Goal: Information Seeking & Learning: Learn about a topic

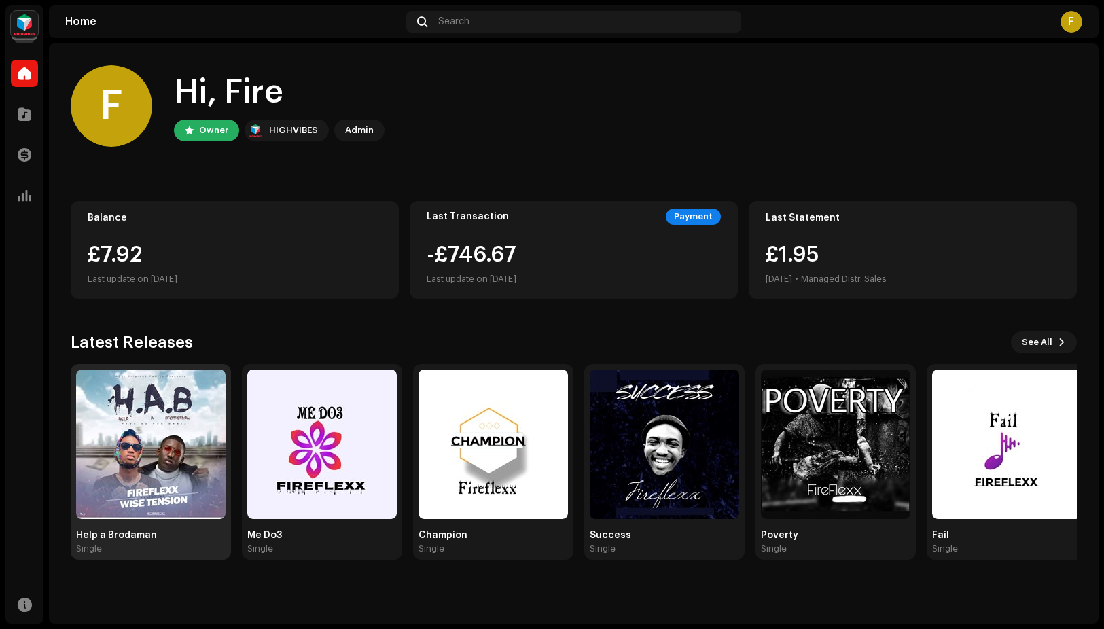
click at [147, 438] on img at bounding box center [150, 444] width 149 height 149
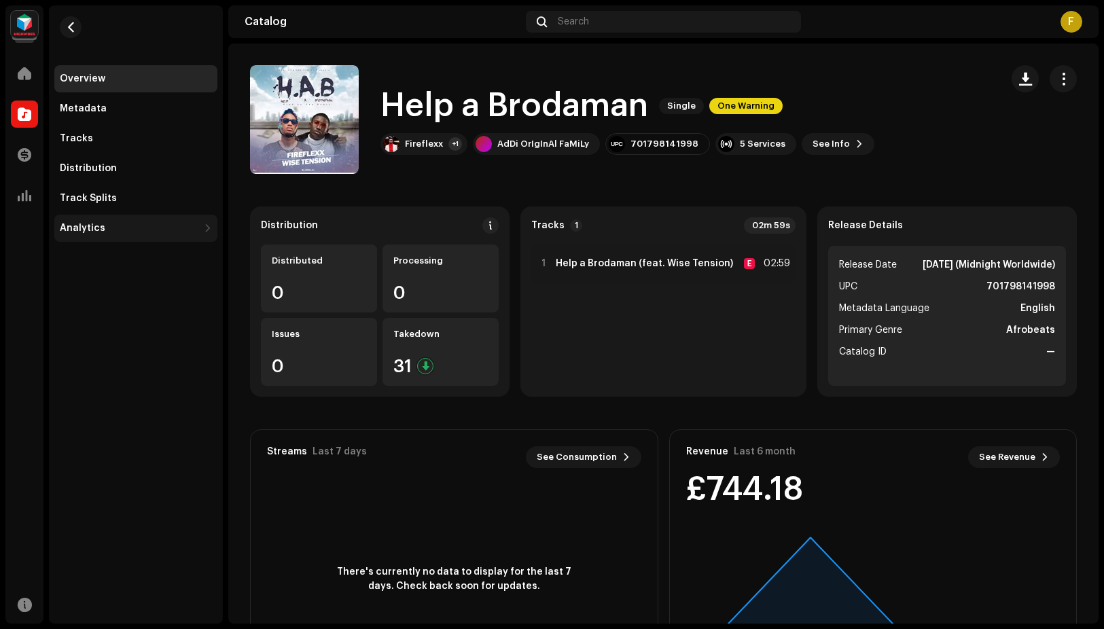
click at [90, 230] on div "Analytics" at bounding box center [83, 228] width 46 height 11
click at [105, 226] on div "Analytics" at bounding box center [129, 228] width 139 height 11
click at [88, 223] on div "Analytics" at bounding box center [83, 228] width 46 height 11
click at [112, 292] on div "Engagement" at bounding box center [95, 288] width 60 height 11
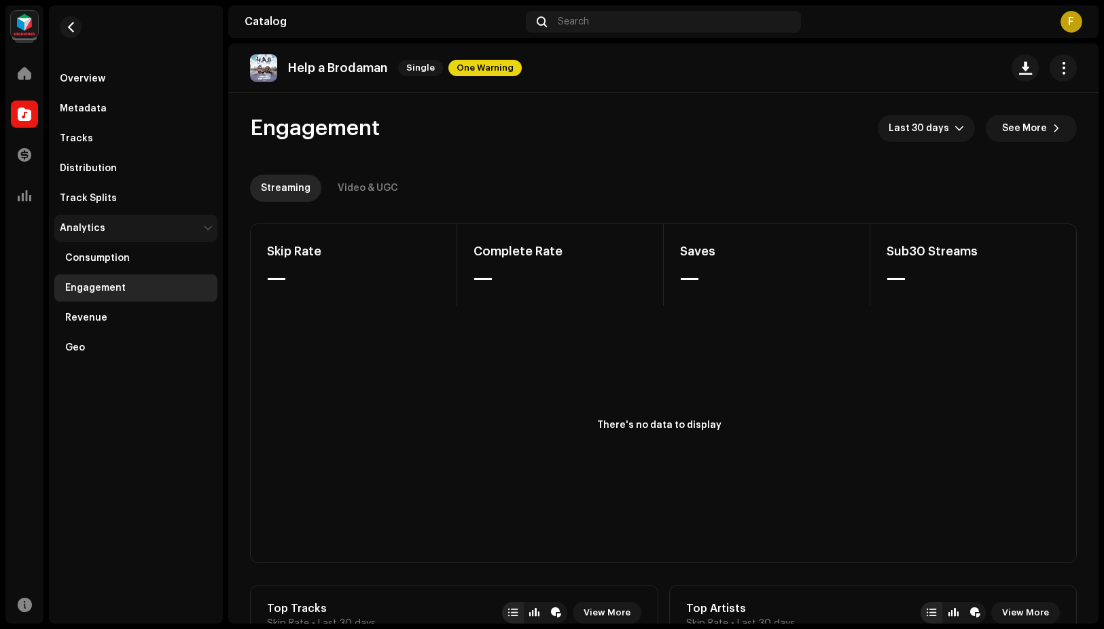
drag, startPoint x: 112, startPoint y: 226, endPoint x: 152, endPoint y: 218, distance: 40.8
click at [112, 226] on div "Analytics" at bounding box center [129, 228] width 139 height 11
click at [105, 226] on div "Analytics" at bounding box center [129, 228] width 139 height 11
click at [105, 228] on div "Analytics" at bounding box center [129, 228] width 139 height 11
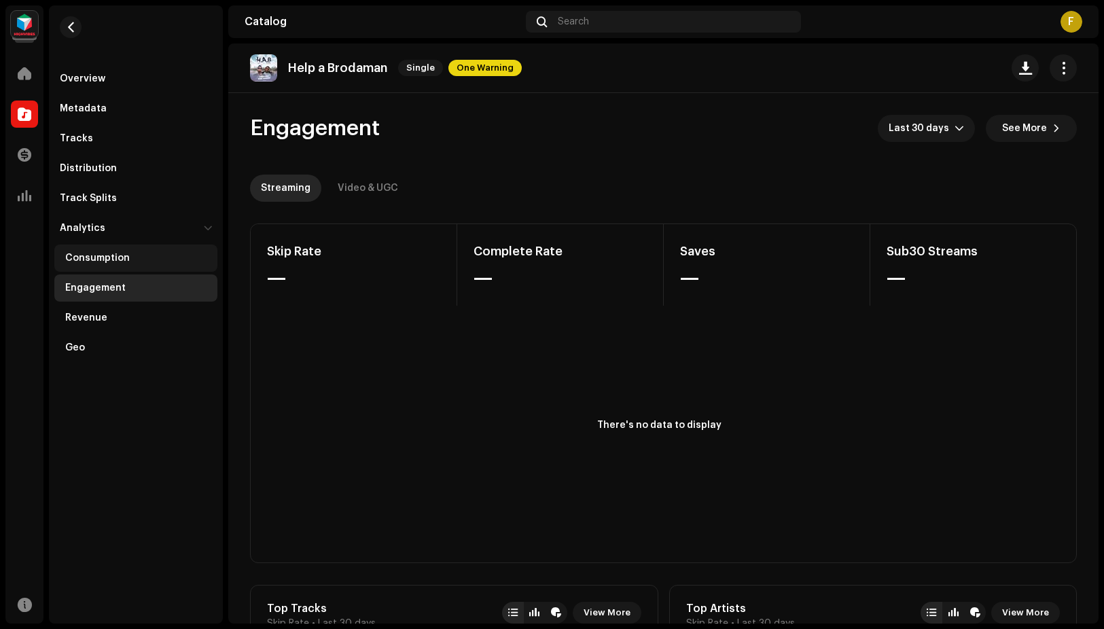
click at [101, 257] on div "Consumption" at bounding box center [97, 258] width 65 height 11
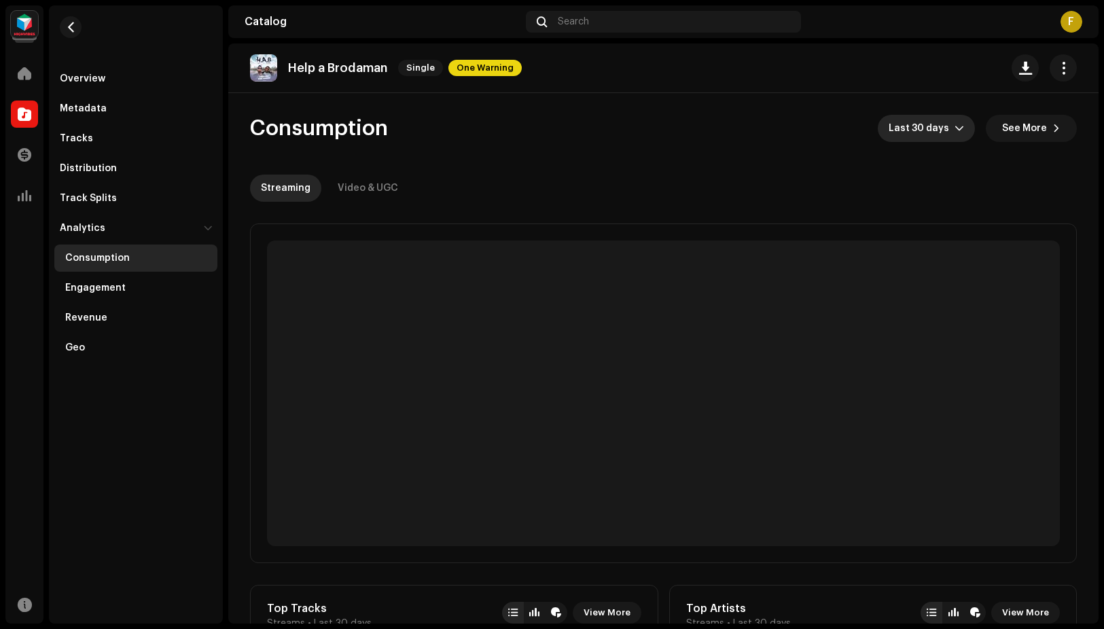
click at [929, 128] on span "Last 30 days" at bounding box center [922, 128] width 66 height 27
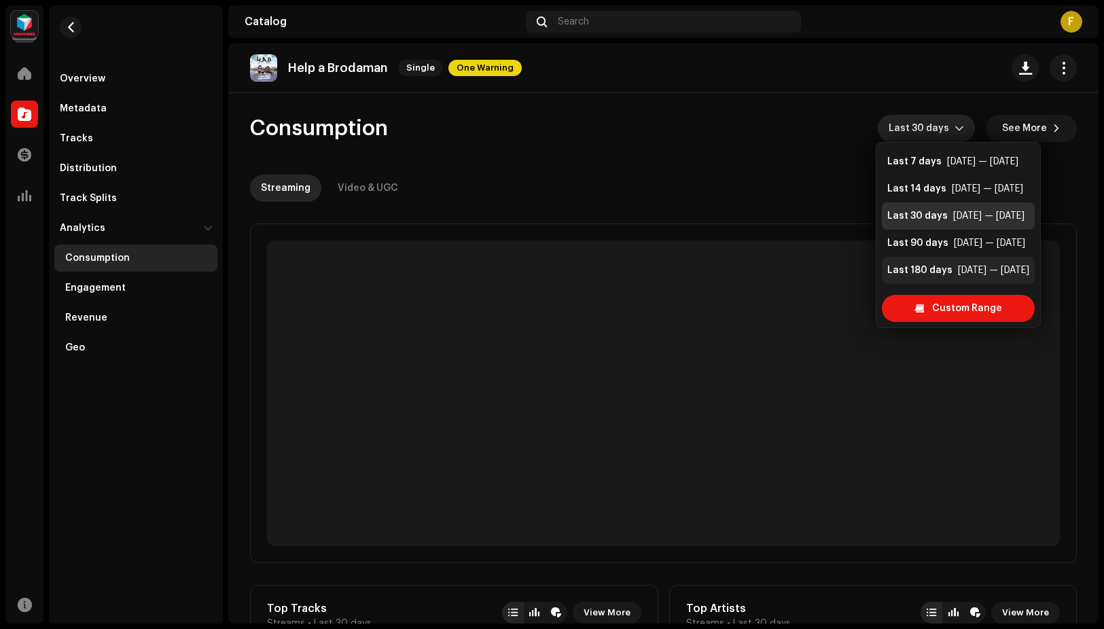
click at [935, 267] on div "Last 180 days" at bounding box center [919, 271] width 65 height 14
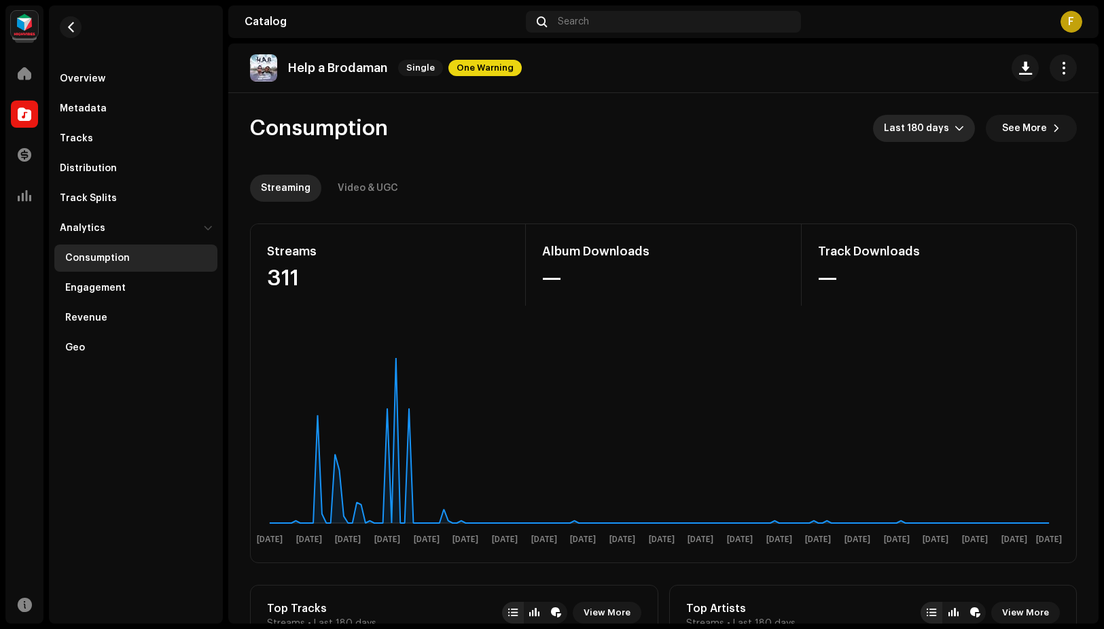
click at [955, 125] on icon "dropdown trigger" at bounding box center [960, 129] width 10 height 10
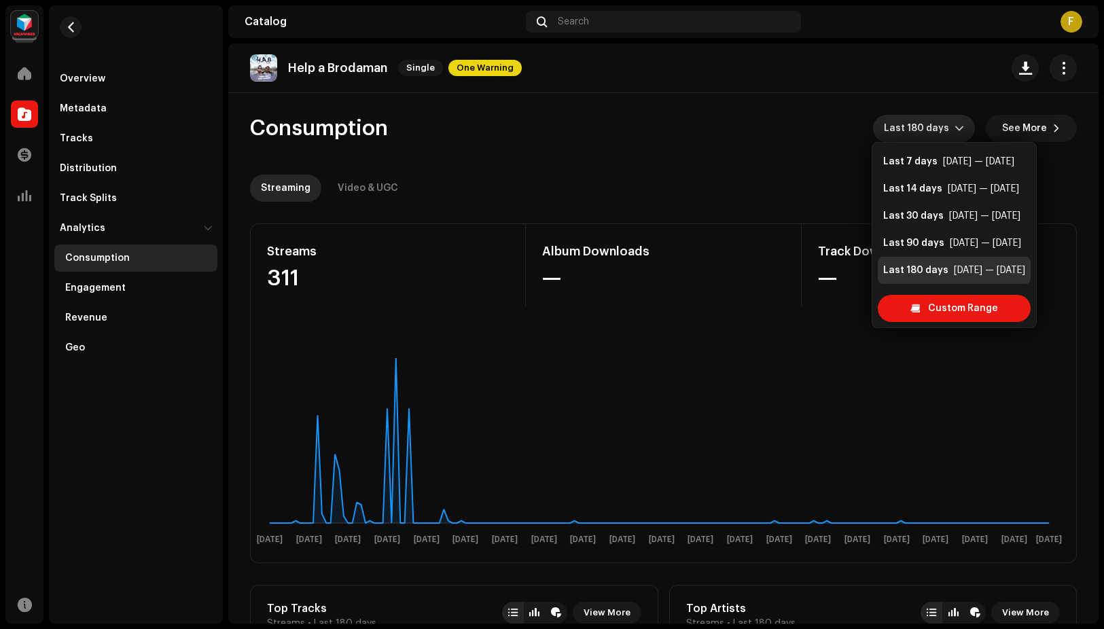
click at [946, 266] on div "Last 180 days [DATE] — [DATE]" at bounding box center [954, 271] width 142 height 14
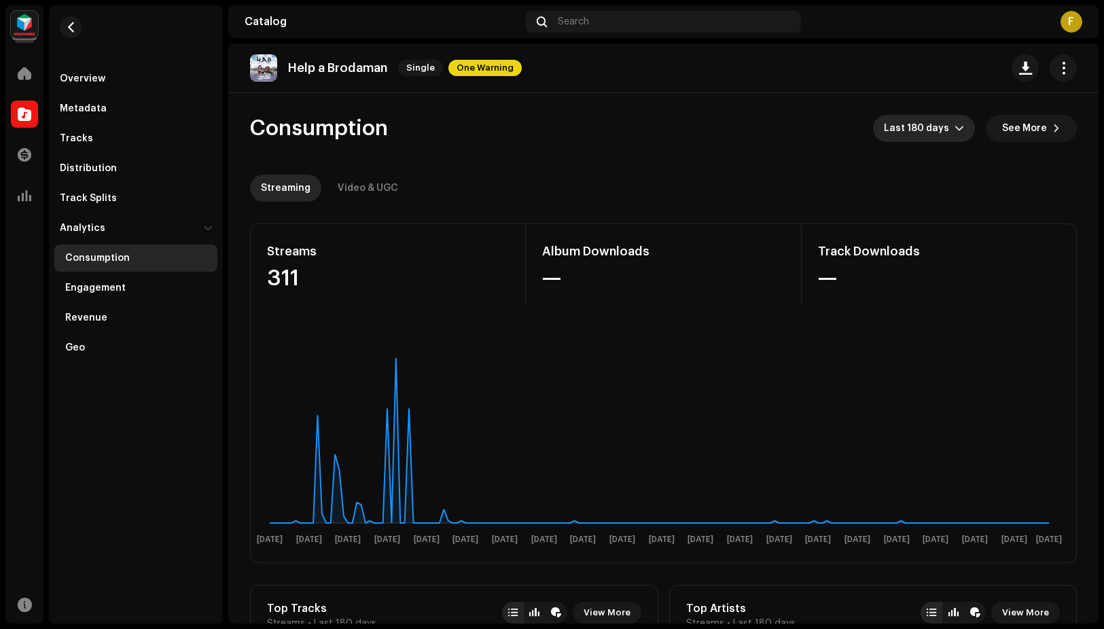
click at [936, 124] on span "Last 180 days" at bounding box center [919, 128] width 71 height 27
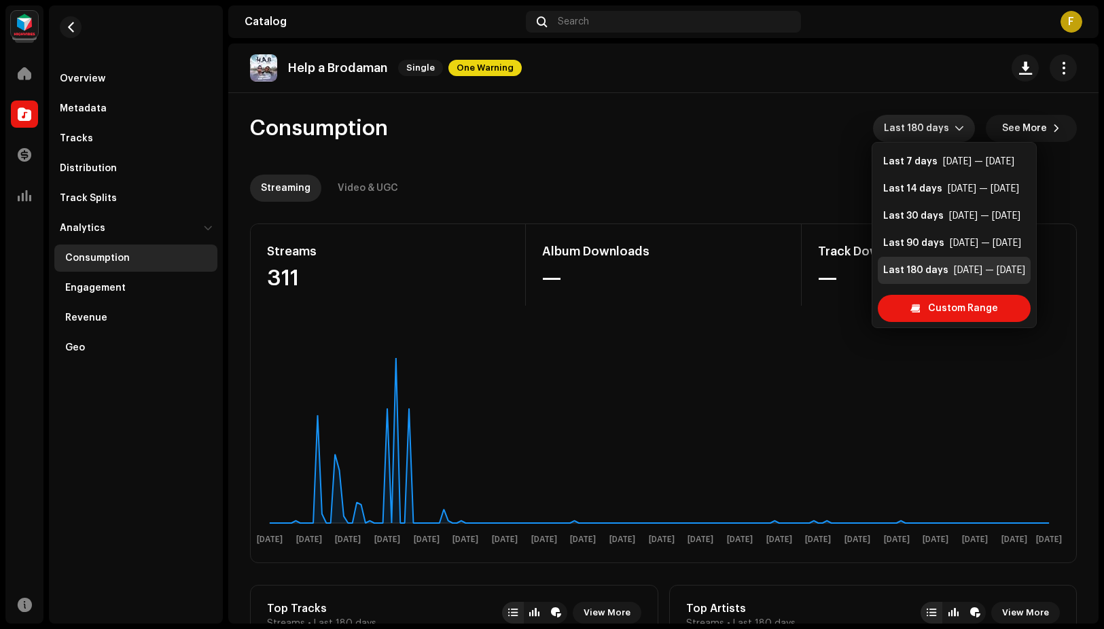
click at [735, 154] on re-o-consumption-dashboard-header "Consumption Last 180 days See More Streaming Video & UGC" at bounding box center [663, 153] width 827 height 120
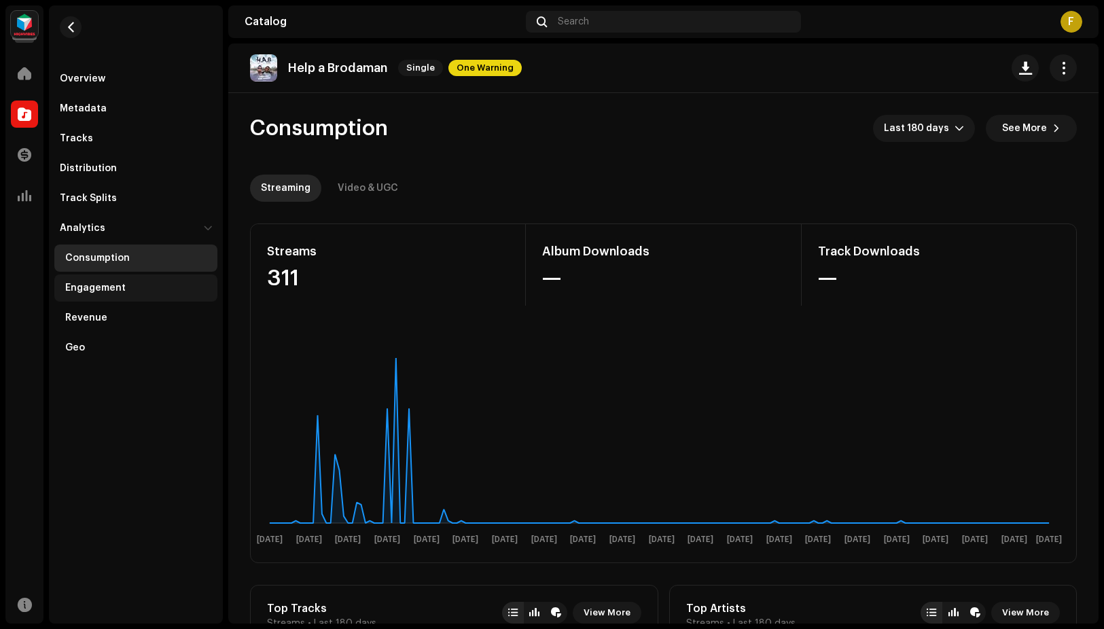
click at [104, 287] on div "Engagement" at bounding box center [95, 288] width 60 height 11
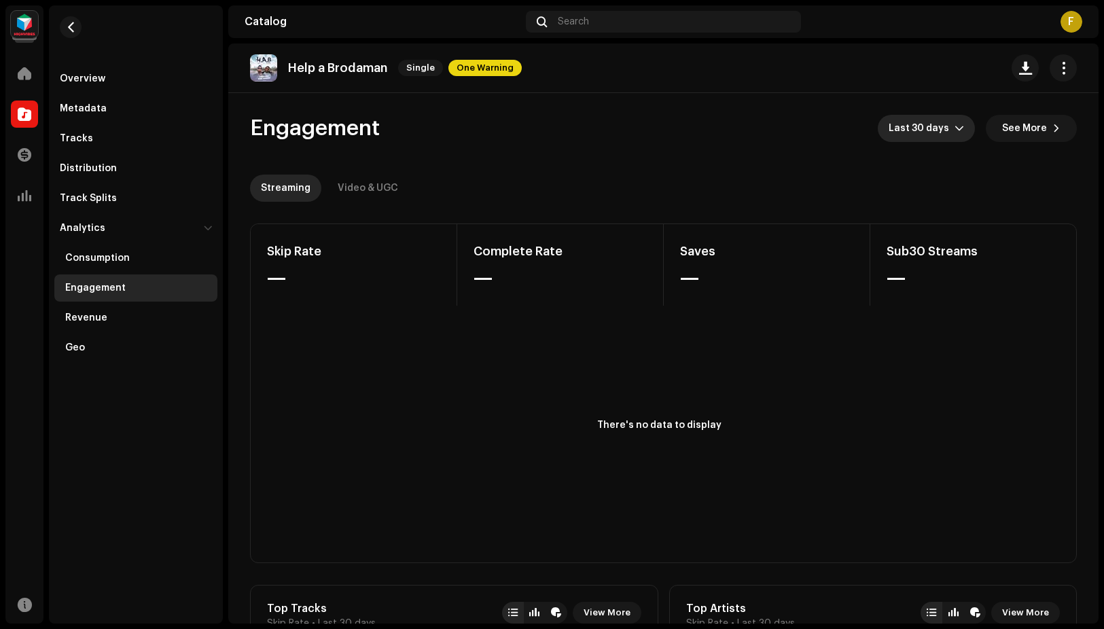
click at [923, 131] on span "Last 30 days" at bounding box center [922, 128] width 66 height 27
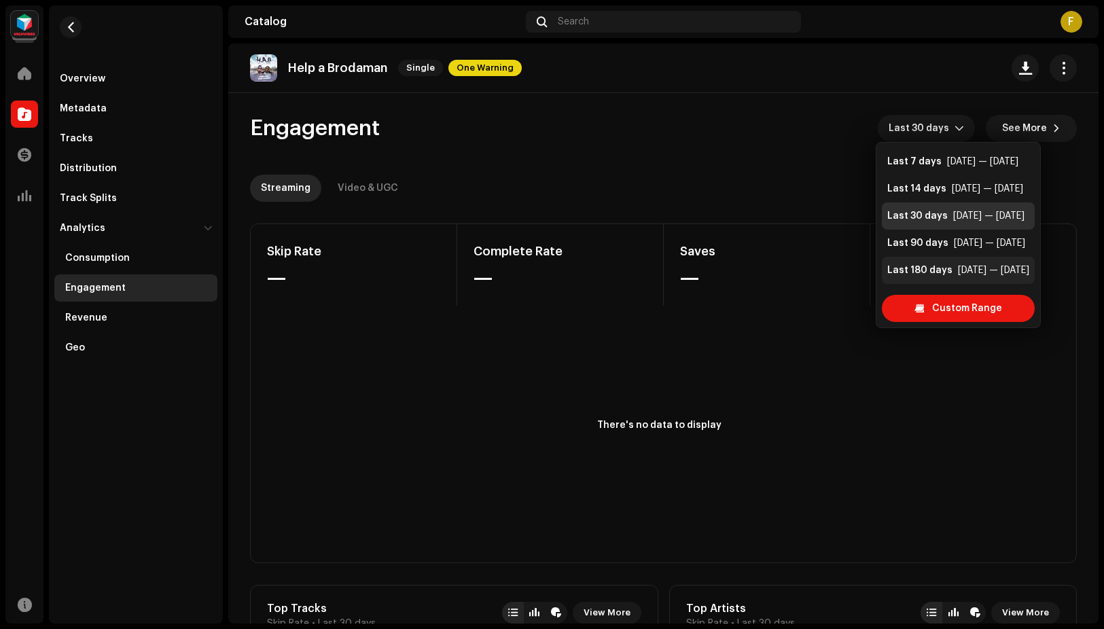
click at [910, 275] on div "Last 180 days" at bounding box center [919, 271] width 65 height 14
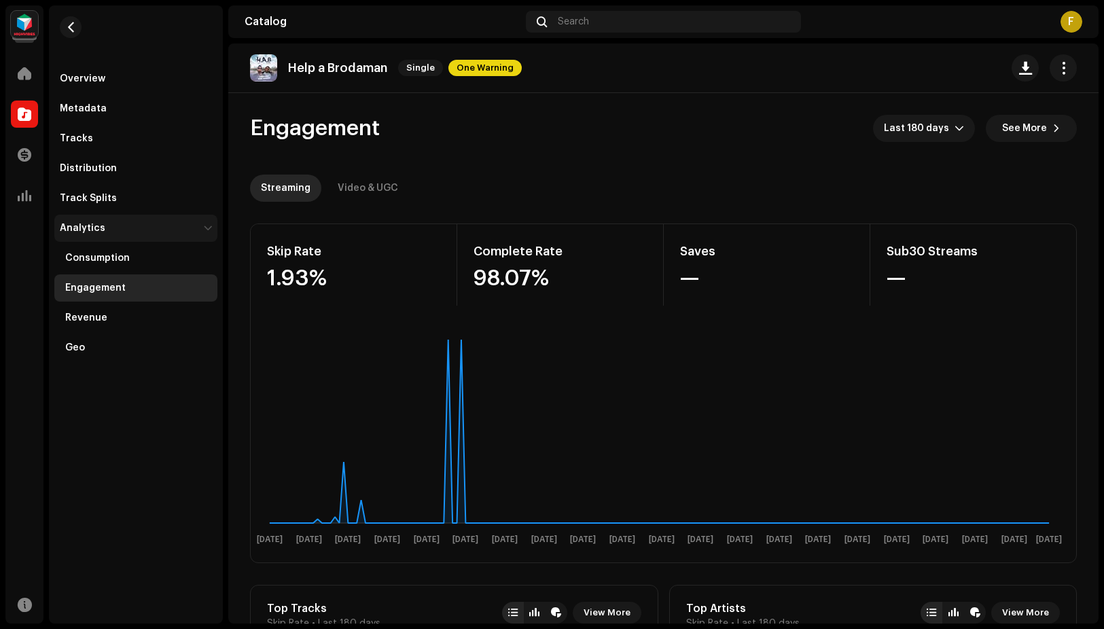
click at [108, 226] on div "Analytics" at bounding box center [129, 228] width 139 height 11
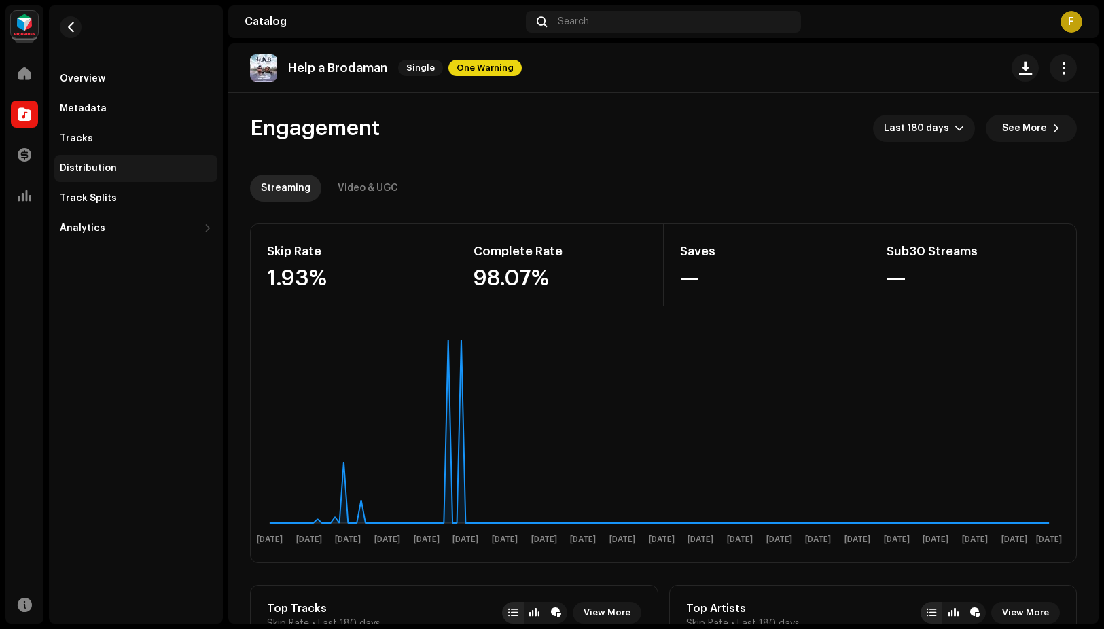
click at [105, 160] on div "Distribution" at bounding box center [135, 168] width 163 height 27
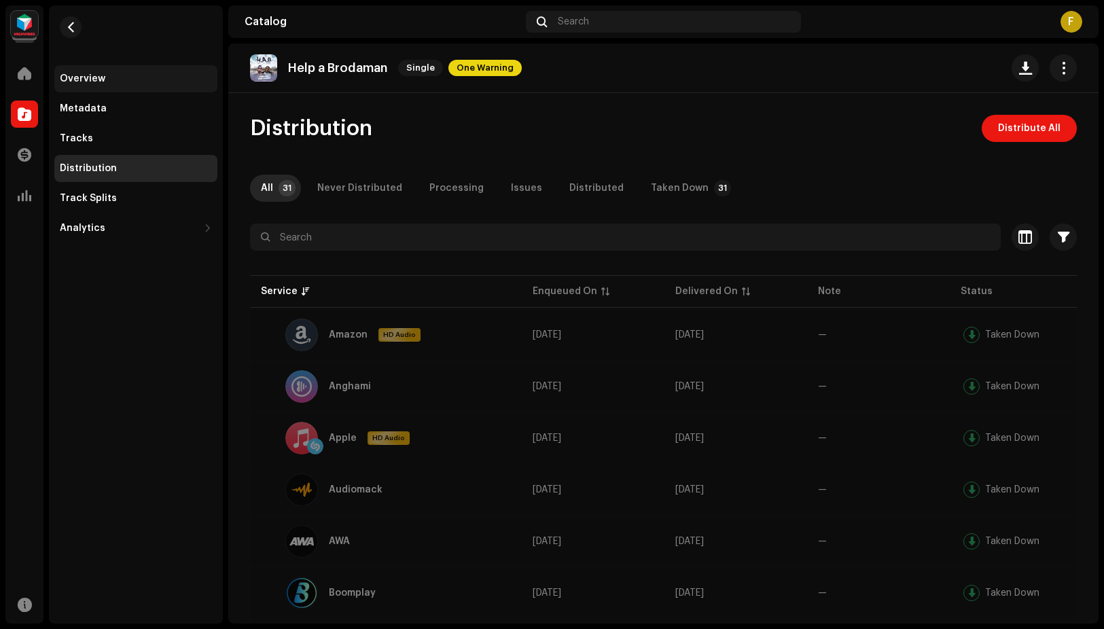
click at [105, 74] on div "Overview" at bounding box center [136, 78] width 152 height 11
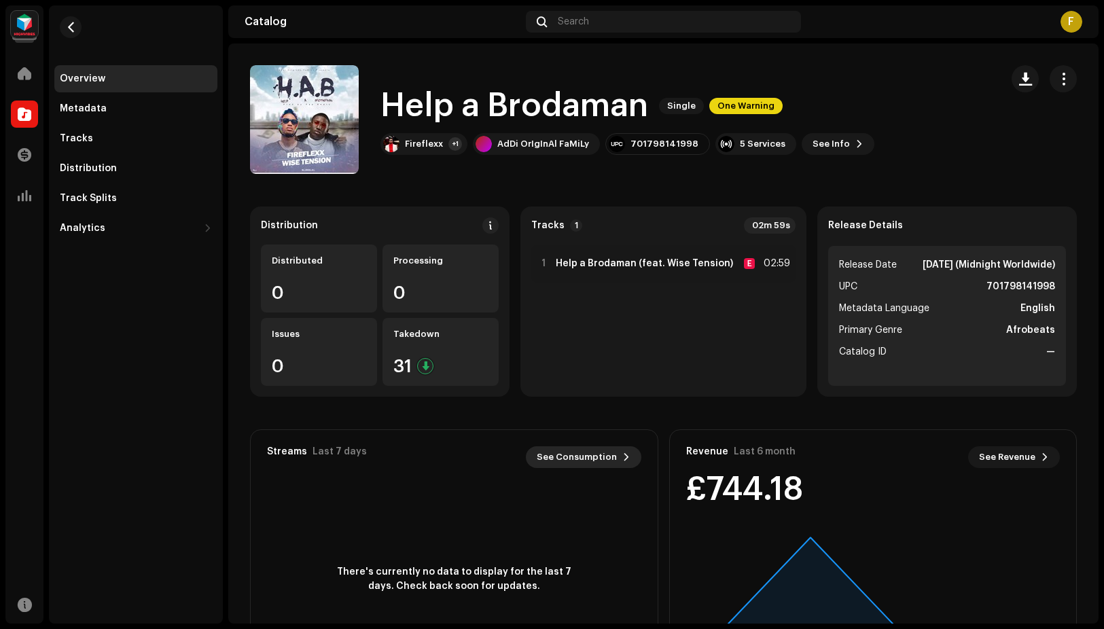
click at [576, 455] on span "See Consumption" at bounding box center [577, 457] width 80 height 27
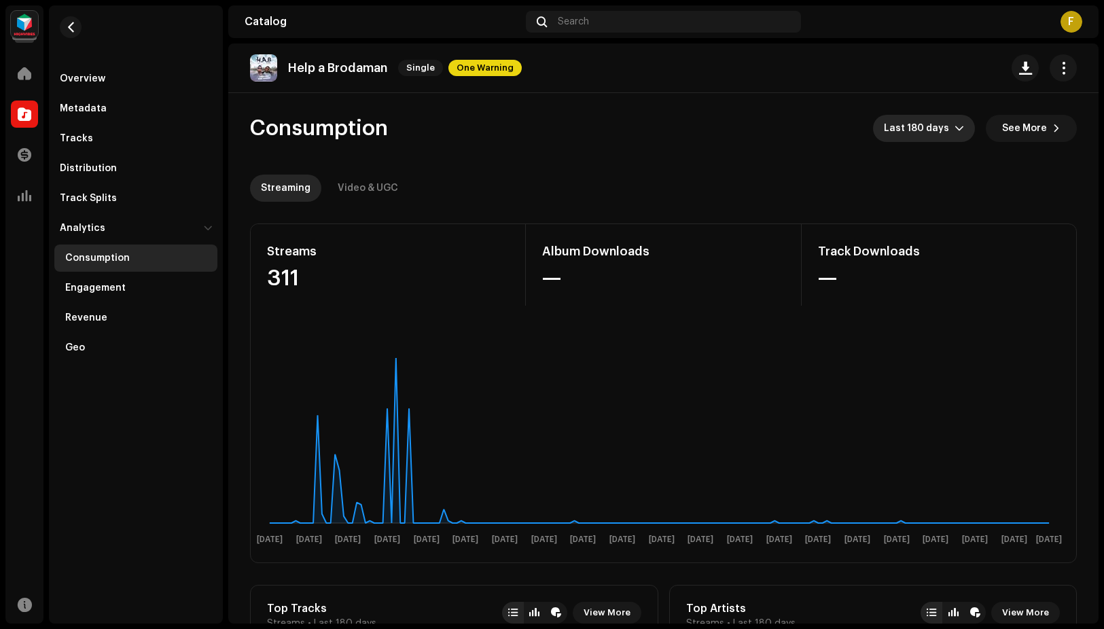
click at [929, 122] on span "Last 180 days" at bounding box center [919, 128] width 71 height 27
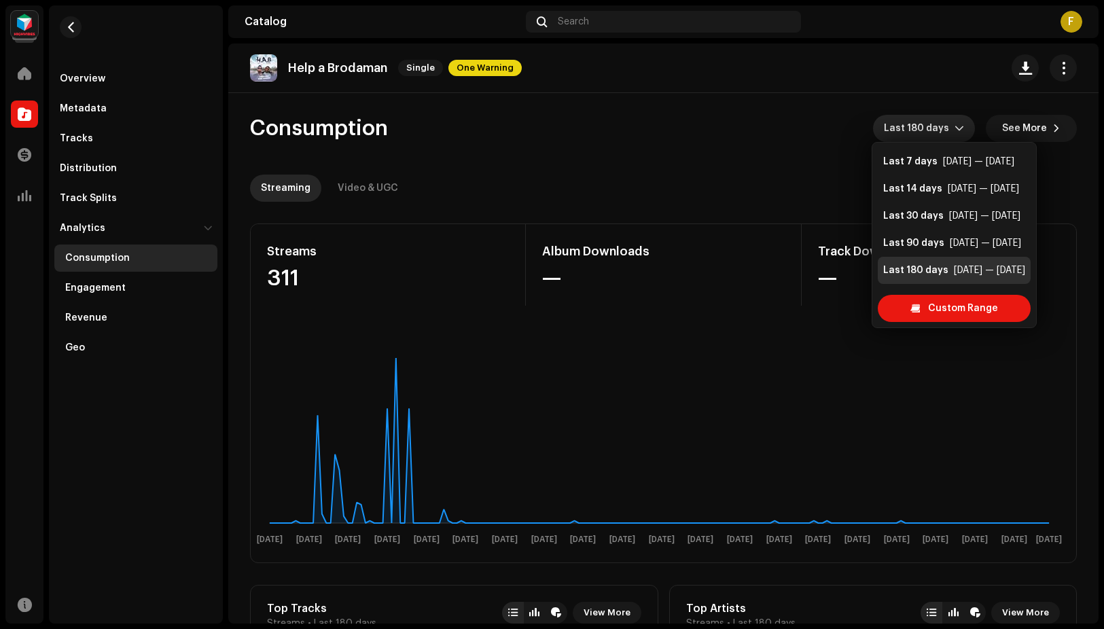
click at [925, 265] on div "Last 180 days" at bounding box center [915, 271] width 65 height 14
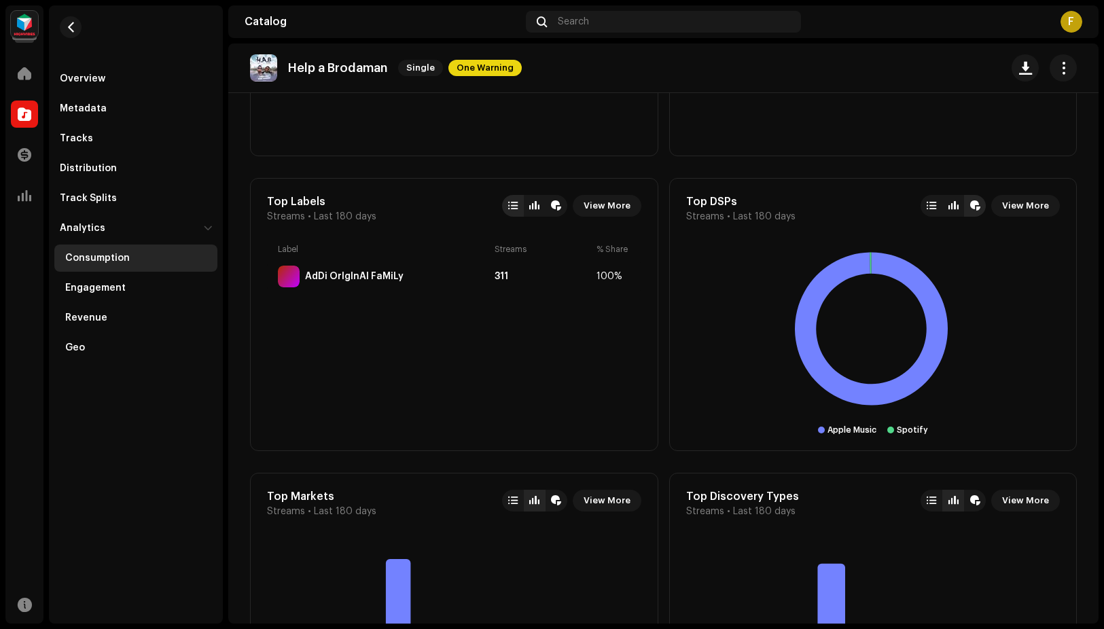
scroll to position [484, 0]
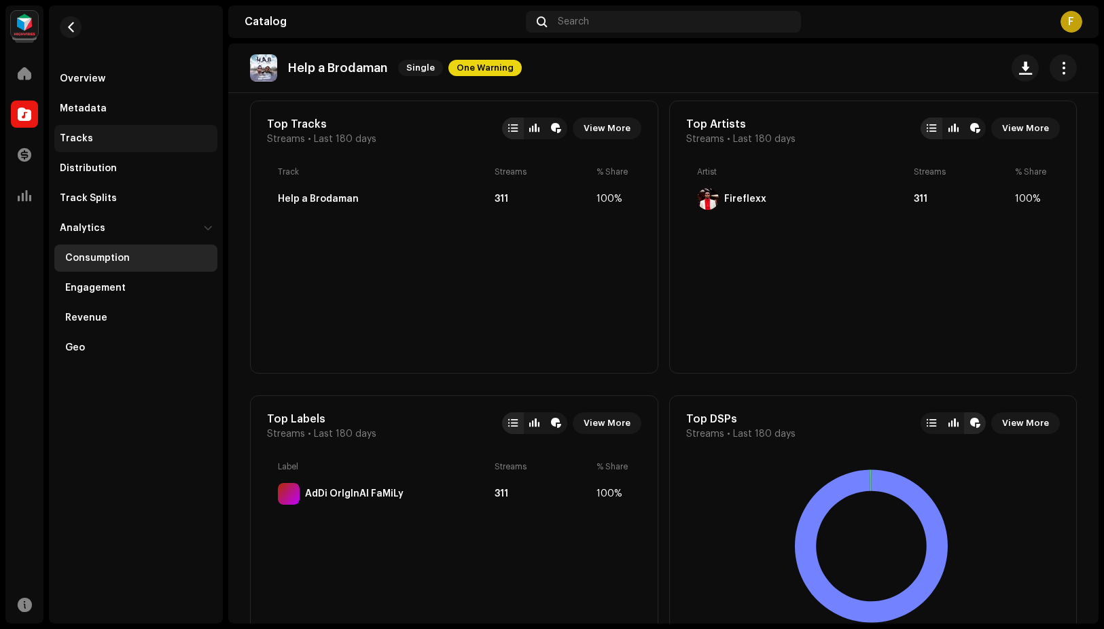
click at [74, 128] on div "Tracks" at bounding box center [135, 138] width 163 height 27
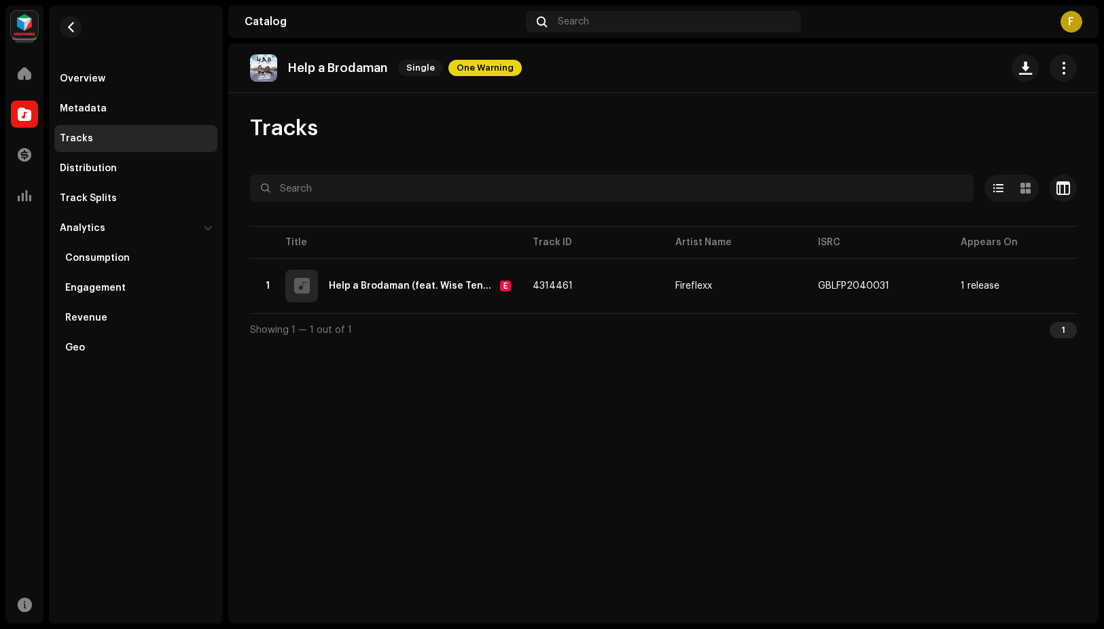
click at [99, 152] on div "Overview Metadata Tracks Distribution Track Splits Analytics Consumption Engage…" at bounding box center [135, 213] width 163 height 296
click at [89, 137] on div "Tracks" at bounding box center [76, 138] width 33 height 11
click at [100, 168] on div "Distribution" at bounding box center [88, 168] width 57 height 11
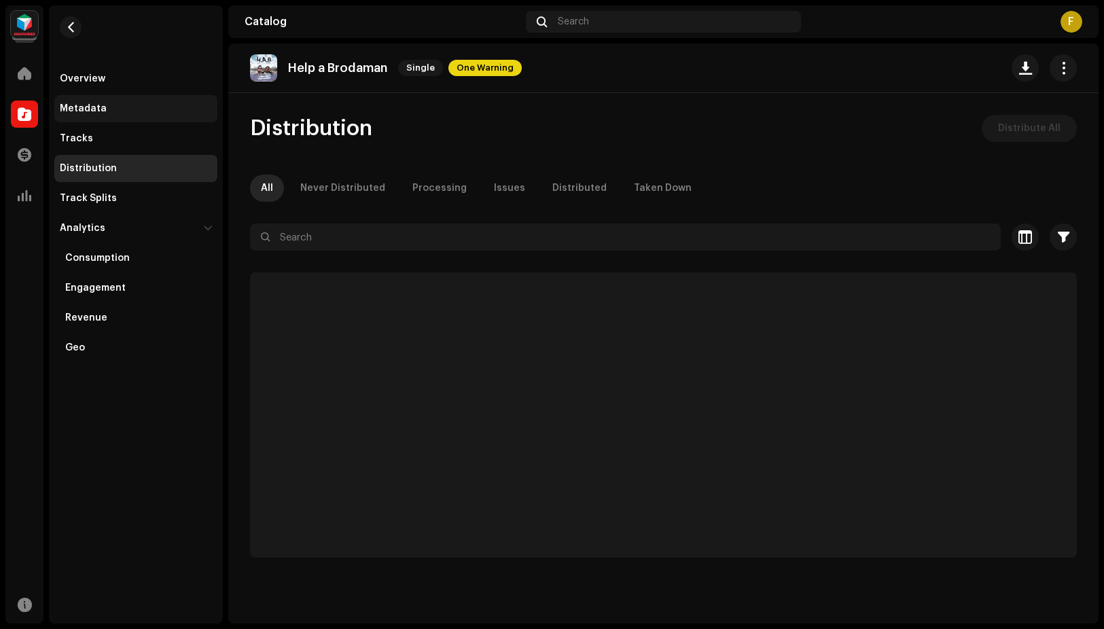
click at [93, 101] on div "Metadata" at bounding box center [135, 108] width 163 height 27
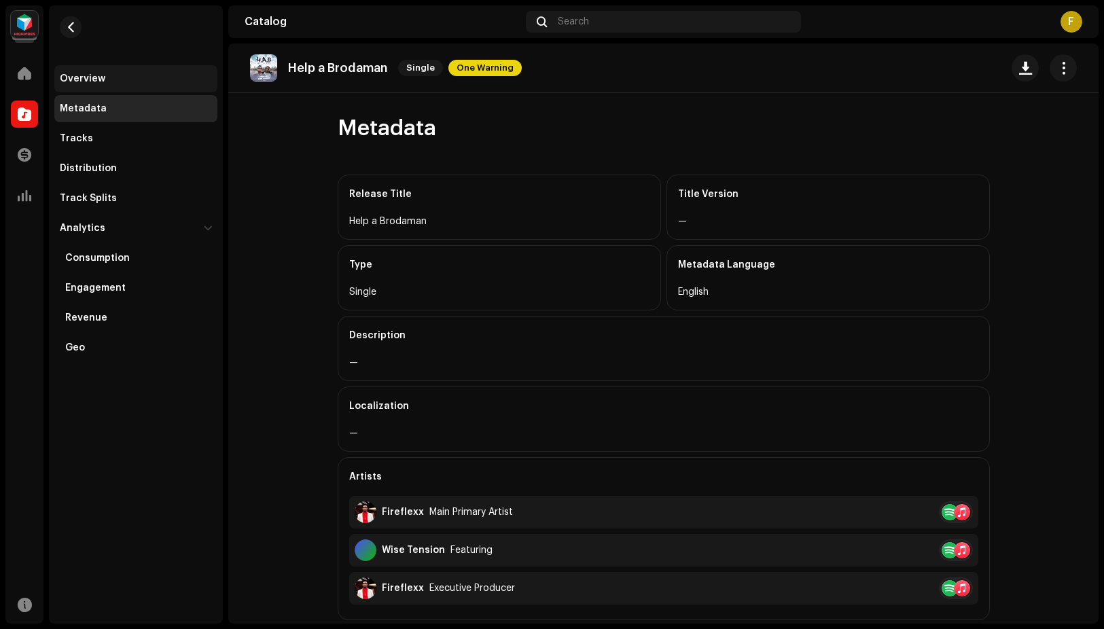
click at [77, 75] on div "Overview" at bounding box center [83, 78] width 46 height 11
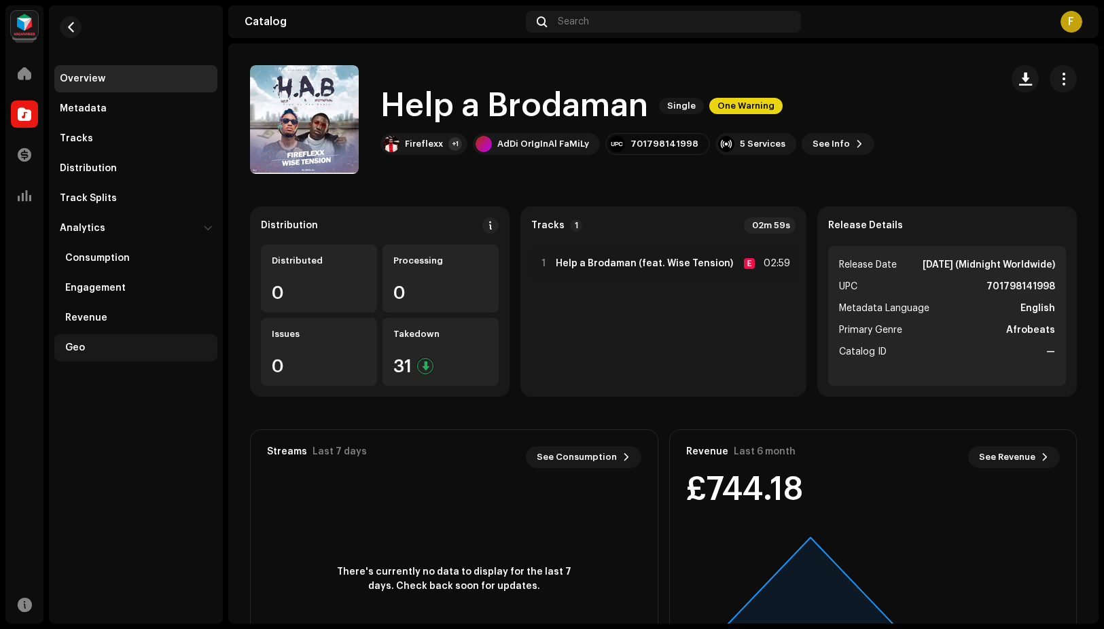
click at [100, 345] on div "Geo" at bounding box center [138, 347] width 147 height 11
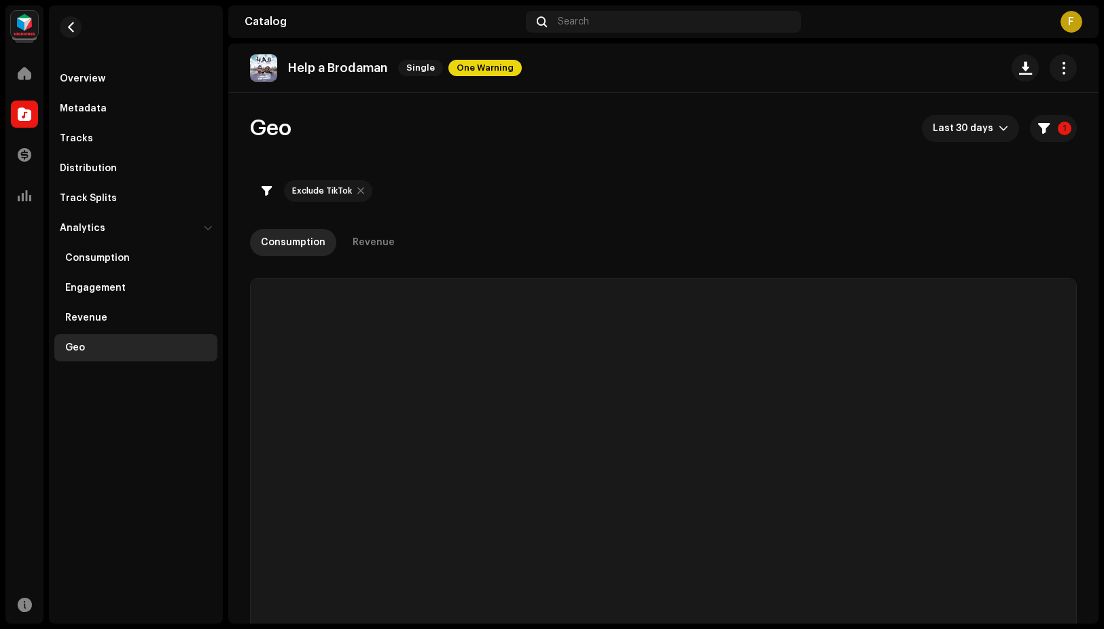
checkbox input "true"
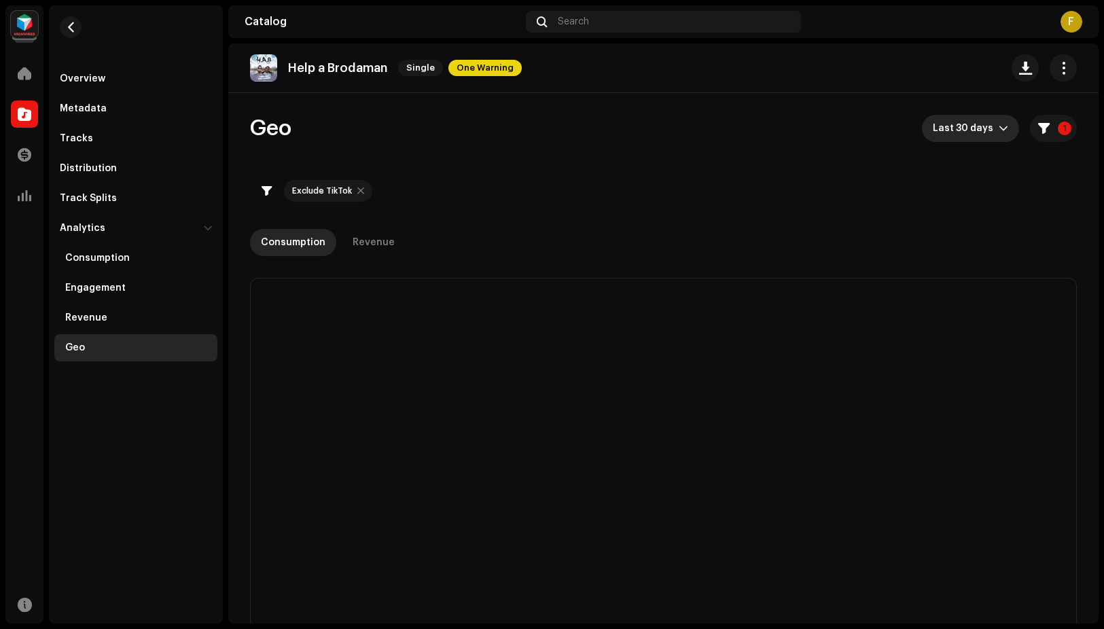
click at [966, 124] on span "Last 30 days" at bounding box center [966, 128] width 66 height 27
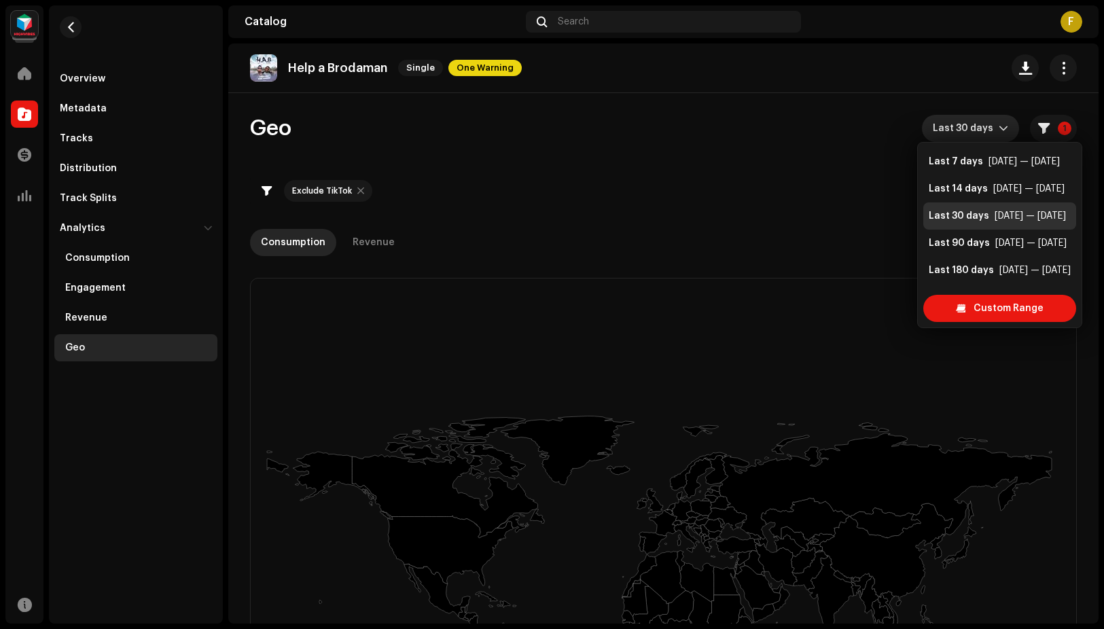
scroll to position [22, 0]
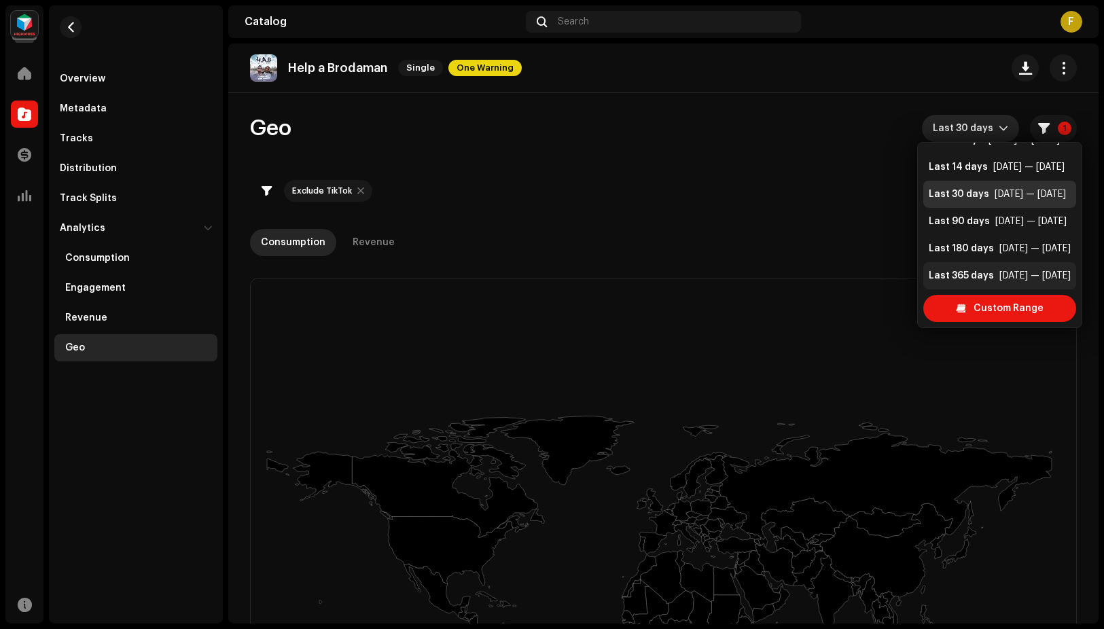
click at [972, 275] on div "Last 365 days" at bounding box center [961, 276] width 65 height 14
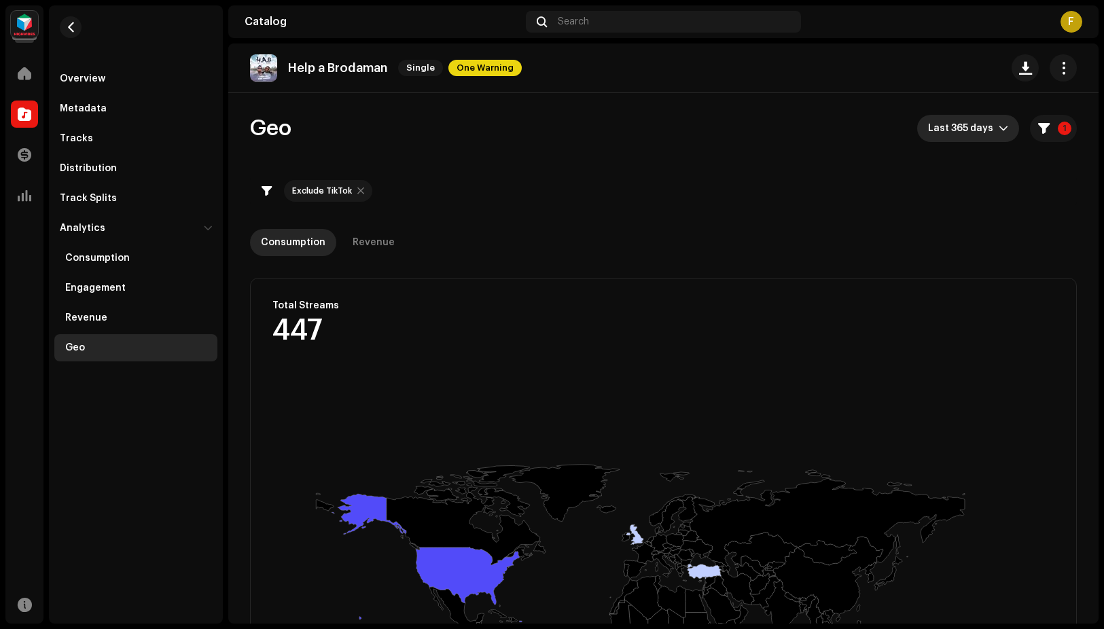
click at [959, 131] on span "Last 365 days" at bounding box center [963, 128] width 71 height 27
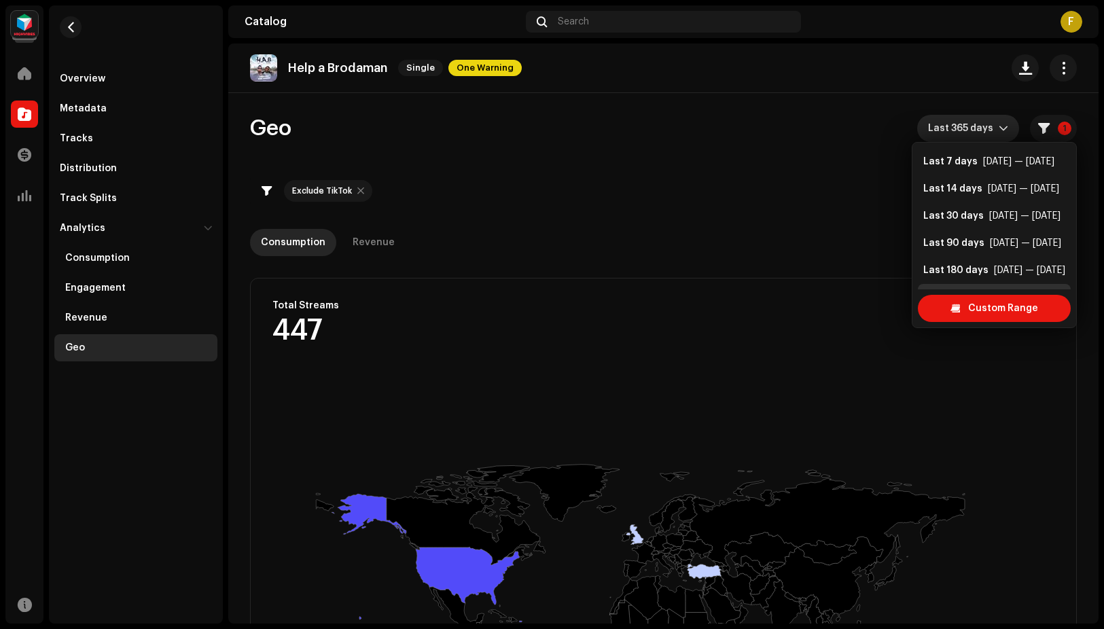
scroll to position [22, 0]
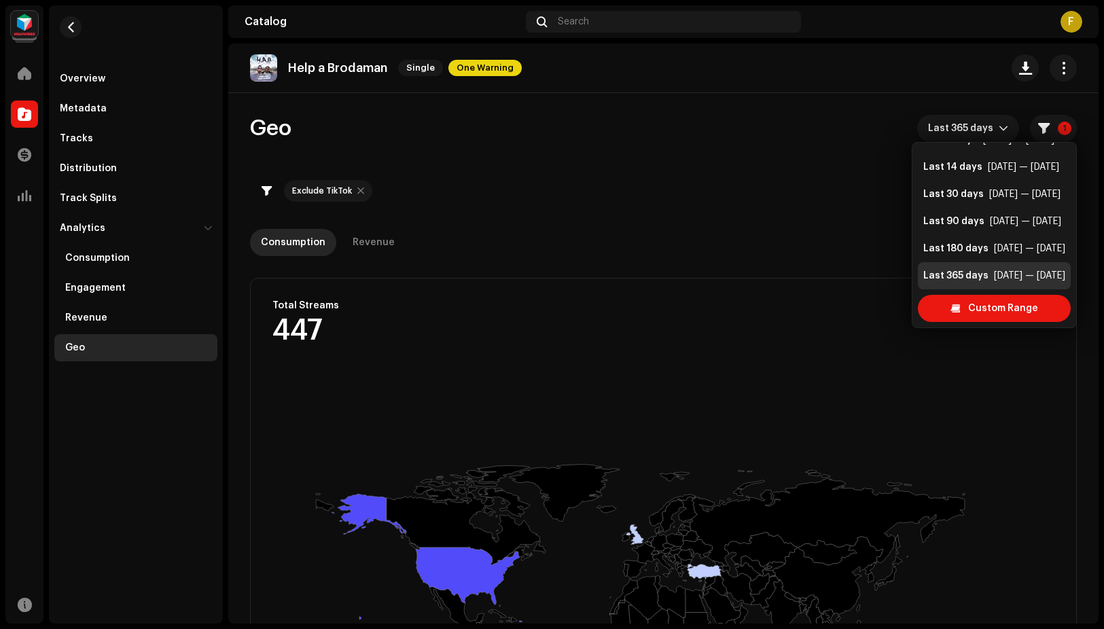
click at [997, 272] on div "[DATE] — [DATE]" at bounding box center [1029, 276] width 71 height 14
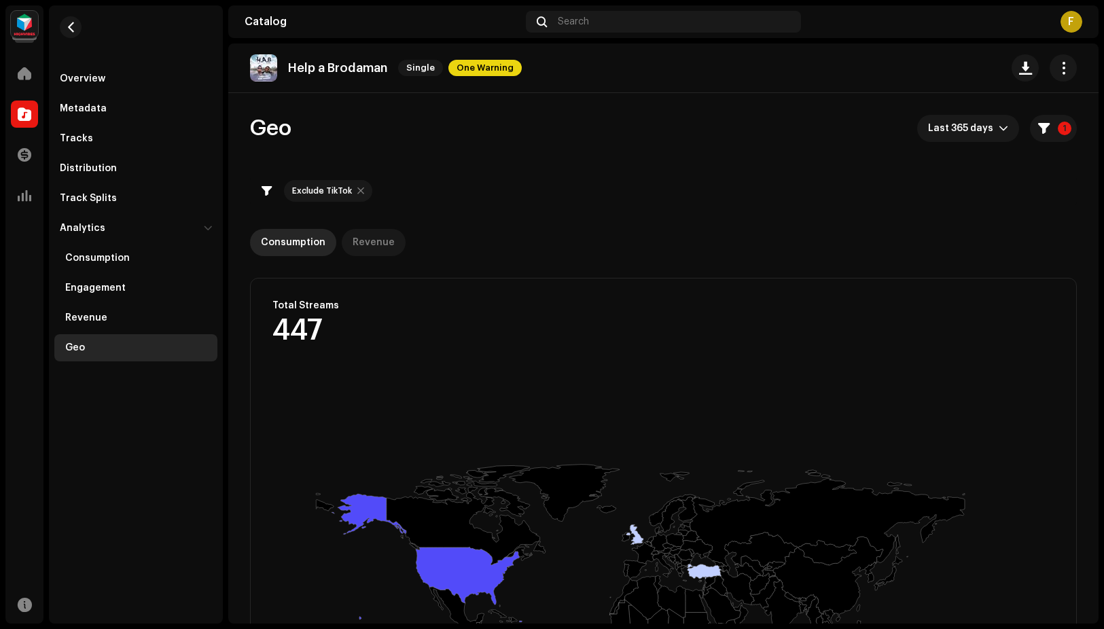
click at [372, 251] on div "Revenue" at bounding box center [374, 242] width 42 height 27
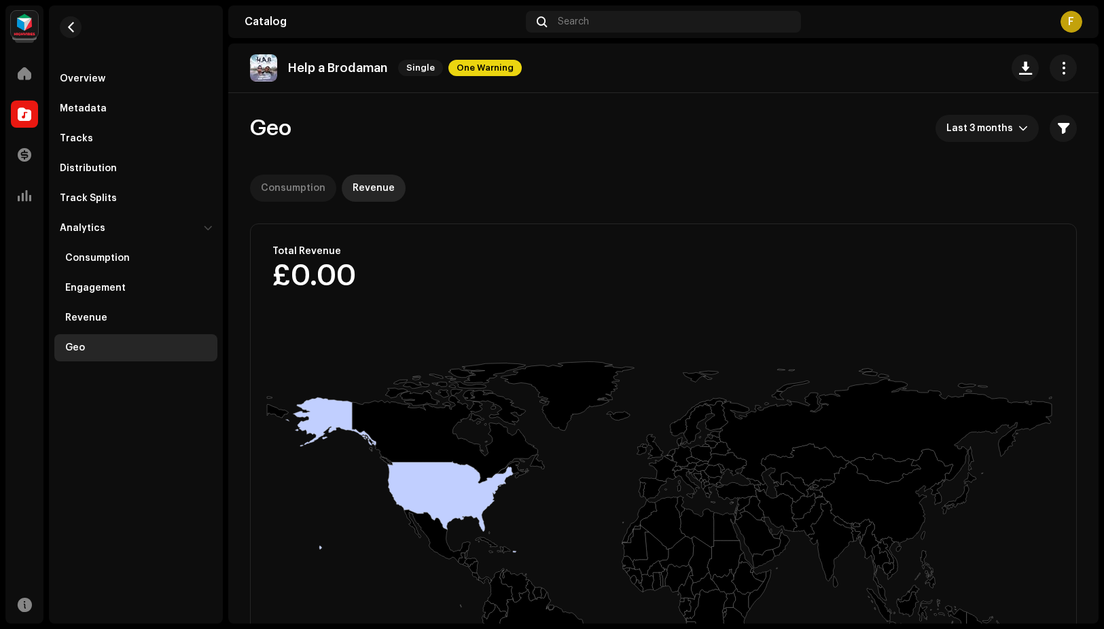
click at [279, 184] on div "Consumption" at bounding box center [293, 188] width 65 height 27
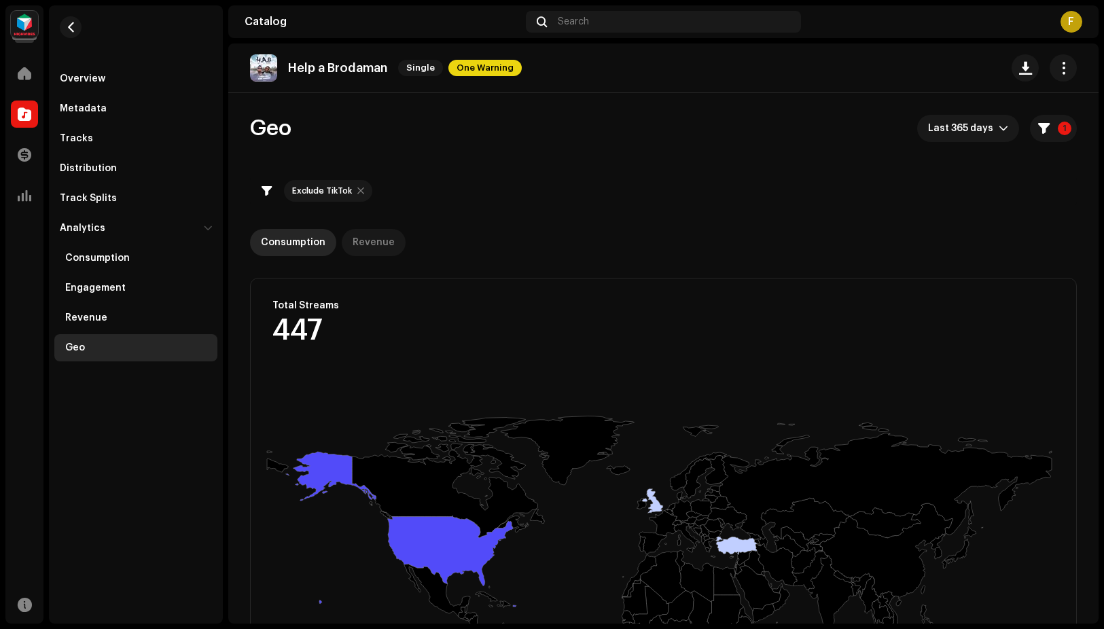
click at [384, 241] on div "Revenue" at bounding box center [374, 242] width 42 height 27
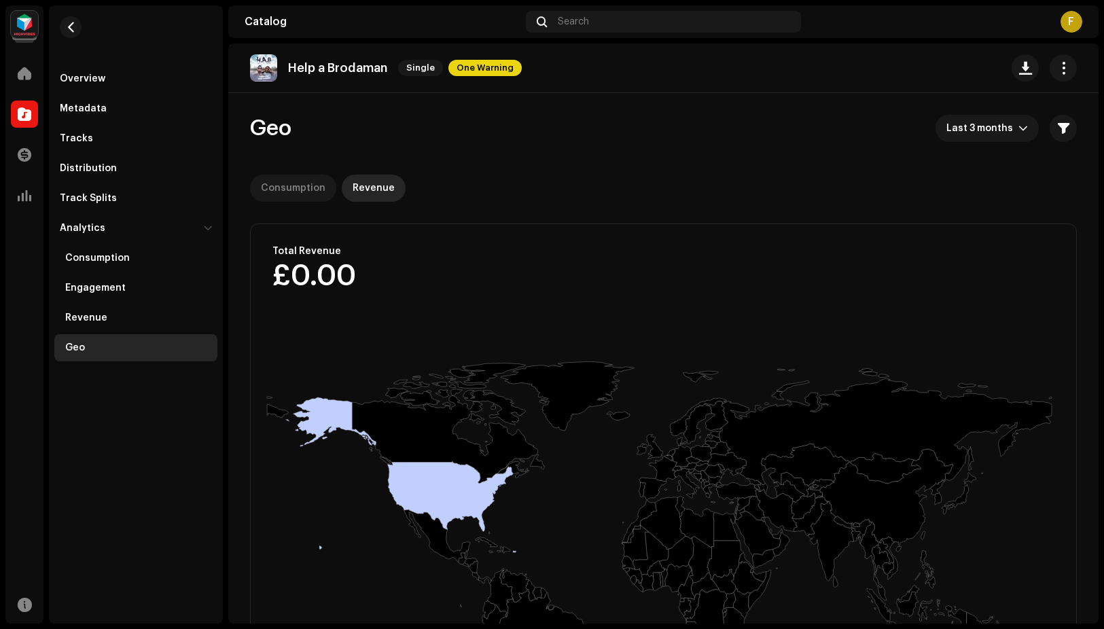
click at [294, 190] on div "Consumption" at bounding box center [293, 188] width 65 height 27
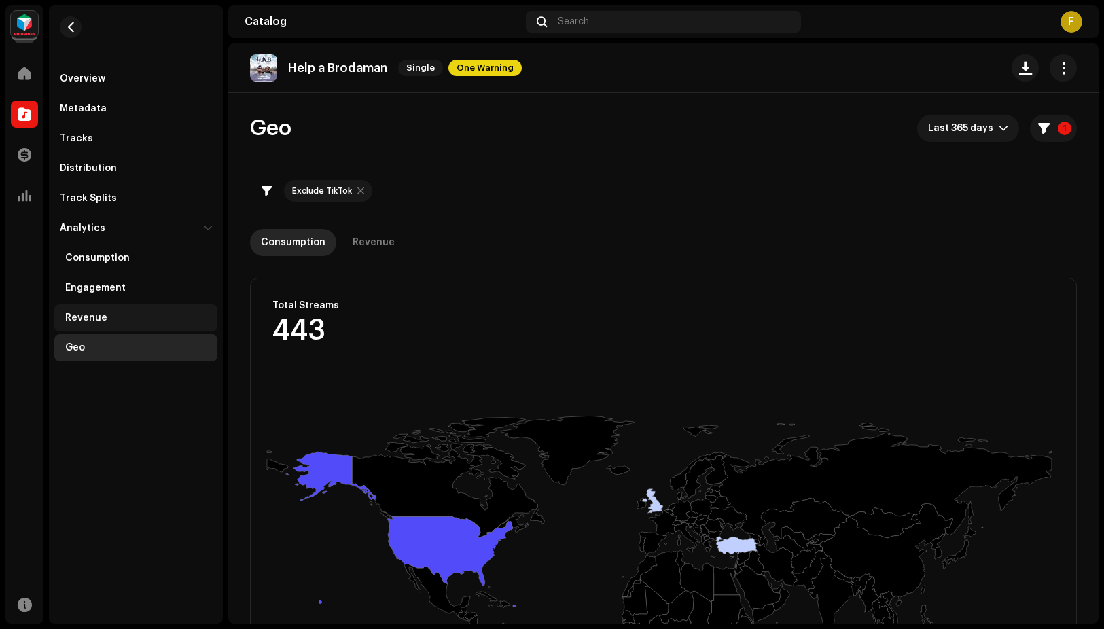
click at [115, 319] on div "Revenue" at bounding box center [138, 318] width 147 height 11
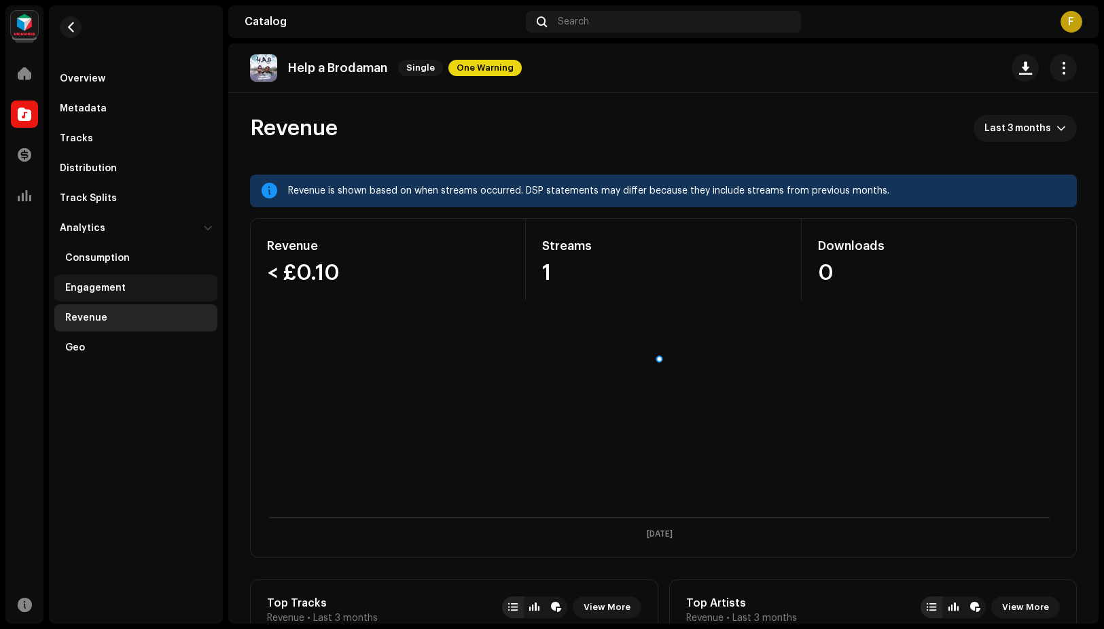
click at [105, 284] on div "Engagement" at bounding box center [95, 288] width 60 height 11
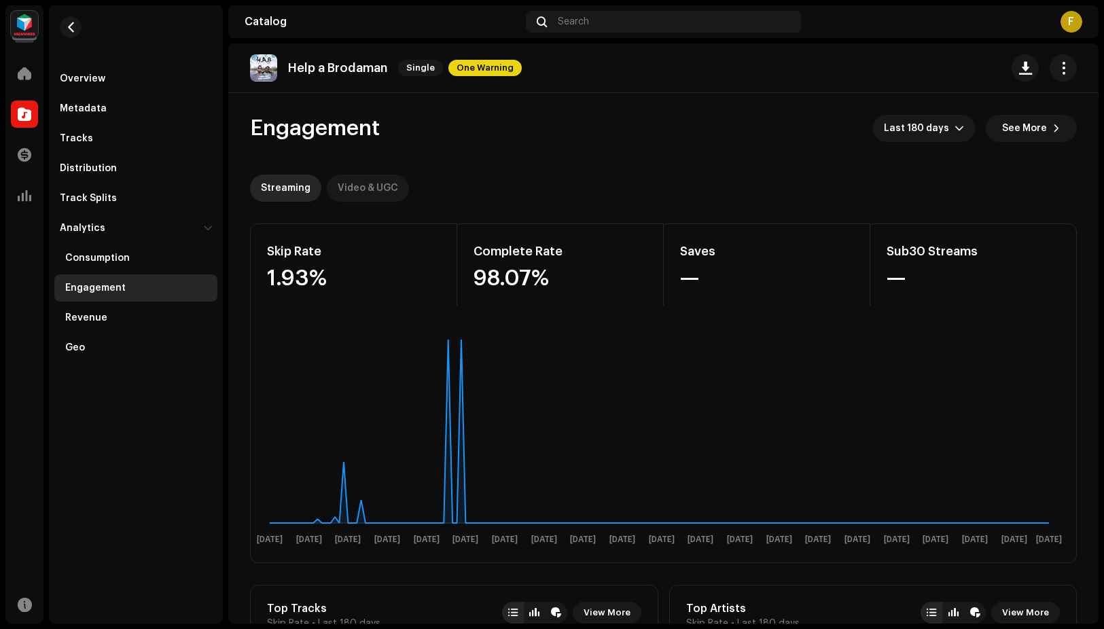
click at [364, 188] on div "Video & UGC" at bounding box center [368, 188] width 60 height 27
click at [297, 185] on div "Streaming" at bounding box center [286, 188] width 50 height 27
click at [83, 257] on div "Consumption" at bounding box center [97, 258] width 65 height 11
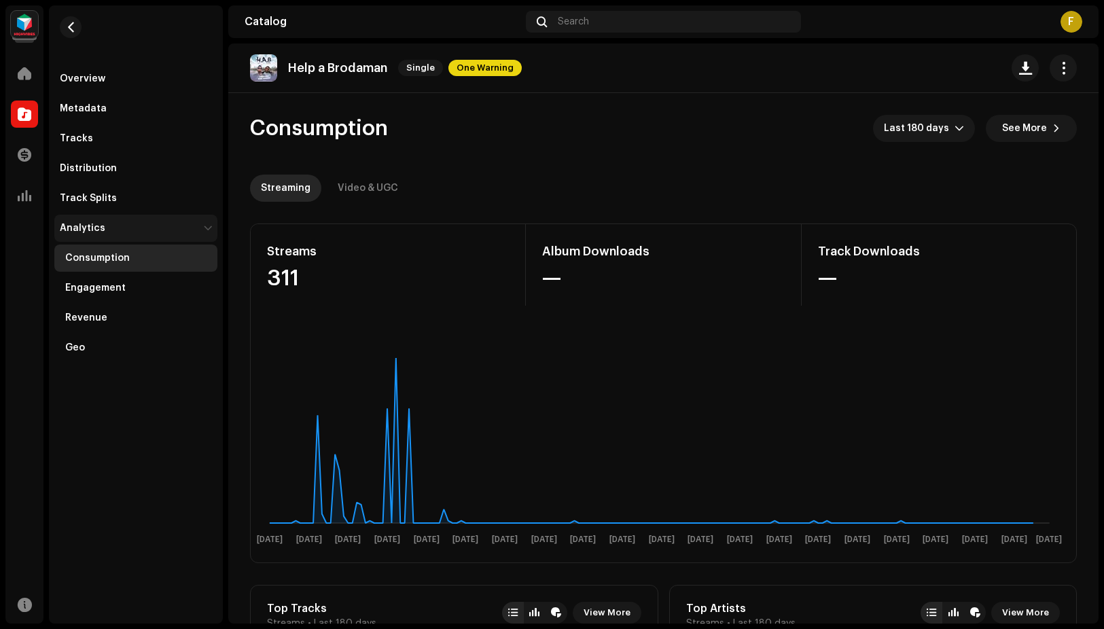
click at [90, 224] on div "Analytics" at bounding box center [83, 228] width 46 height 11
click at [94, 171] on div "Distribution" at bounding box center [88, 168] width 57 height 11
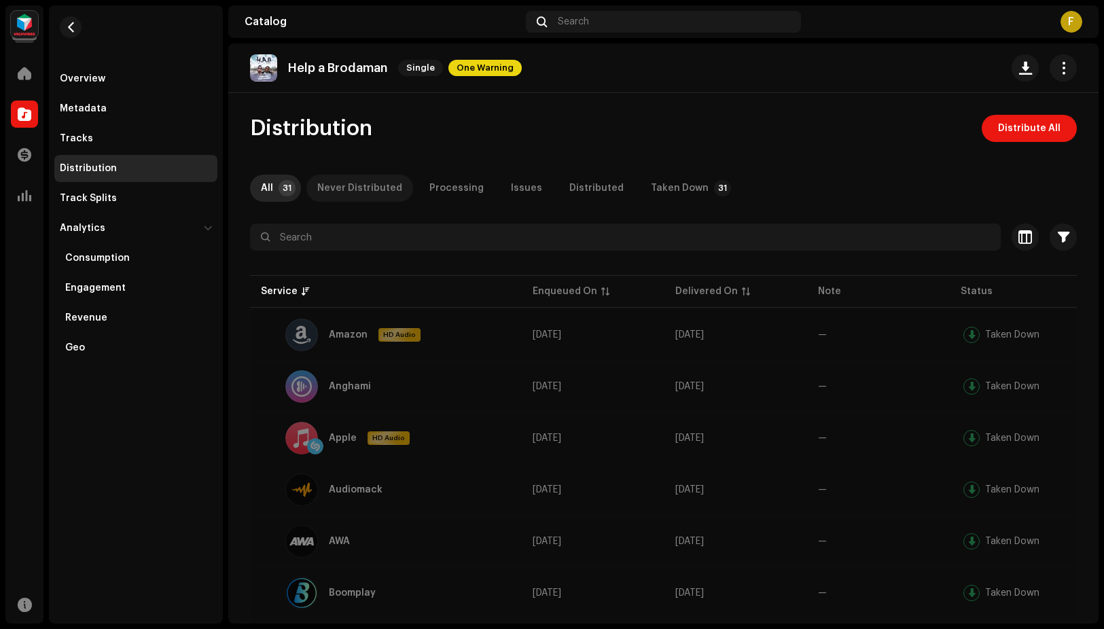
click at [380, 186] on div "Never Distributed" at bounding box center [359, 188] width 85 height 27
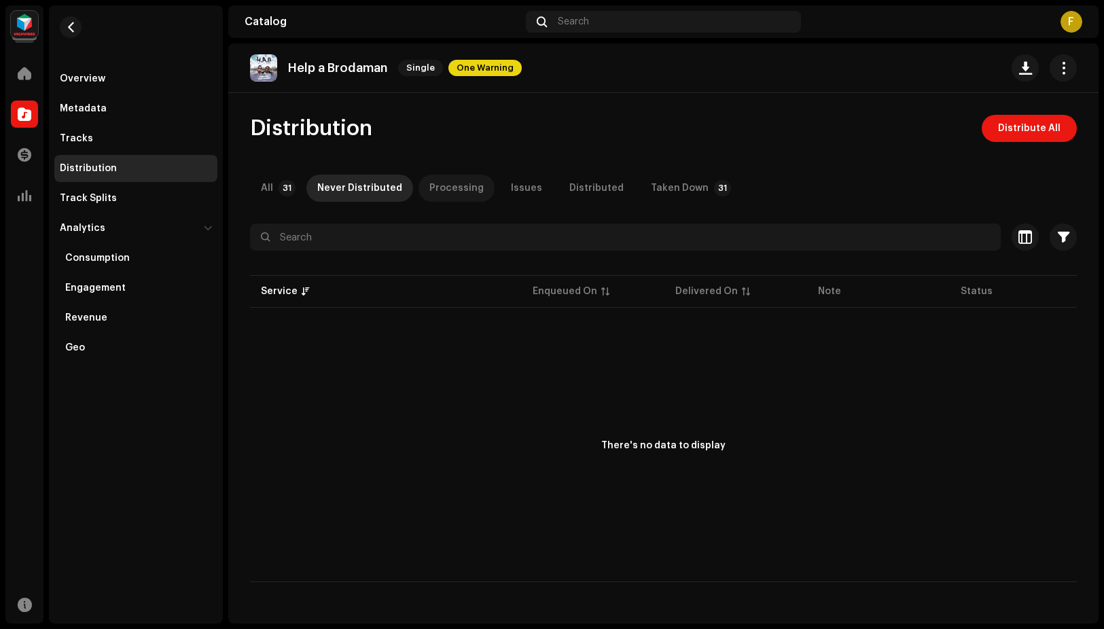
click at [459, 188] on div "Processing" at bounding box center [456, 188] width 54 height 27
click at [511, 191] on div "Issues" at bounding box center [526, 188] width 31 height 27
click at [594, 187] on div "Distributed" at bounding box center [596, 188] width 54 height 27
click at [679, 189] on div "Taken Down" at bounding box center [680, 188] width 58 height 27
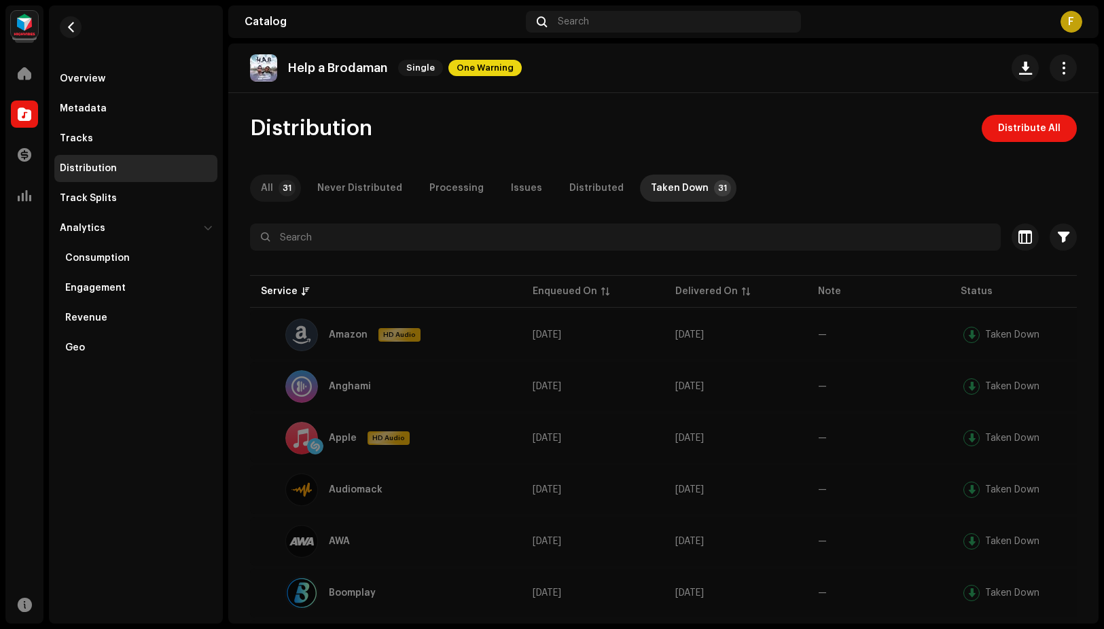
click at [276, 190] on p-tab "All 31" at bounding box center [275, 188] width 51 height 27
click at [126, 132] on div "Tracks" at bounding box center [135, 138] width 163 height 27
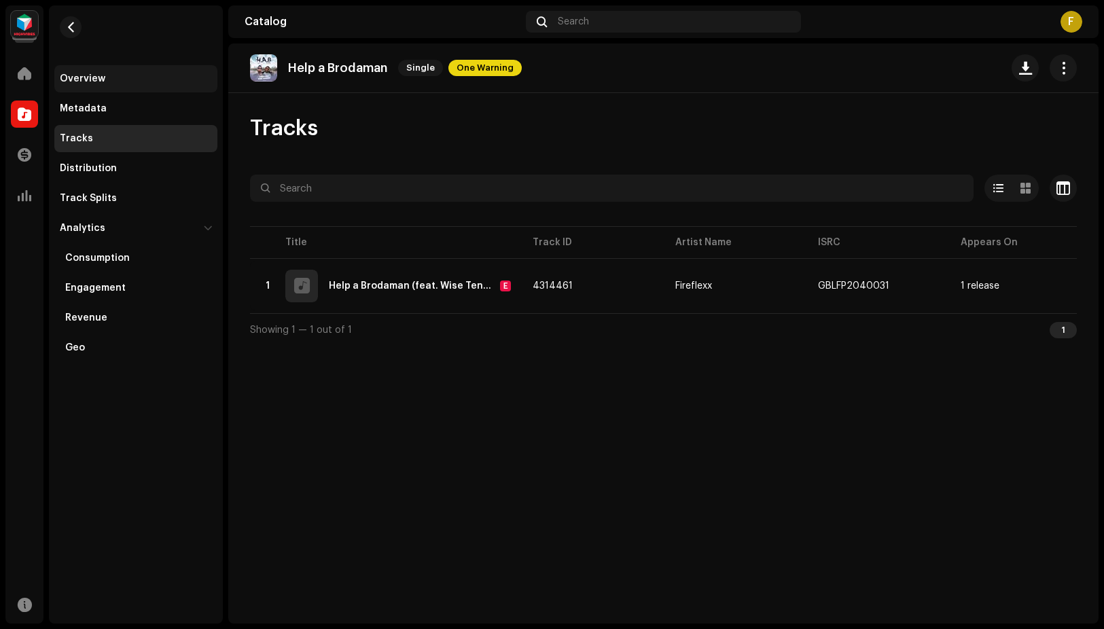
click at [70, 77] on div "Overview" at bounding box center [83, 78] width 46 height 11
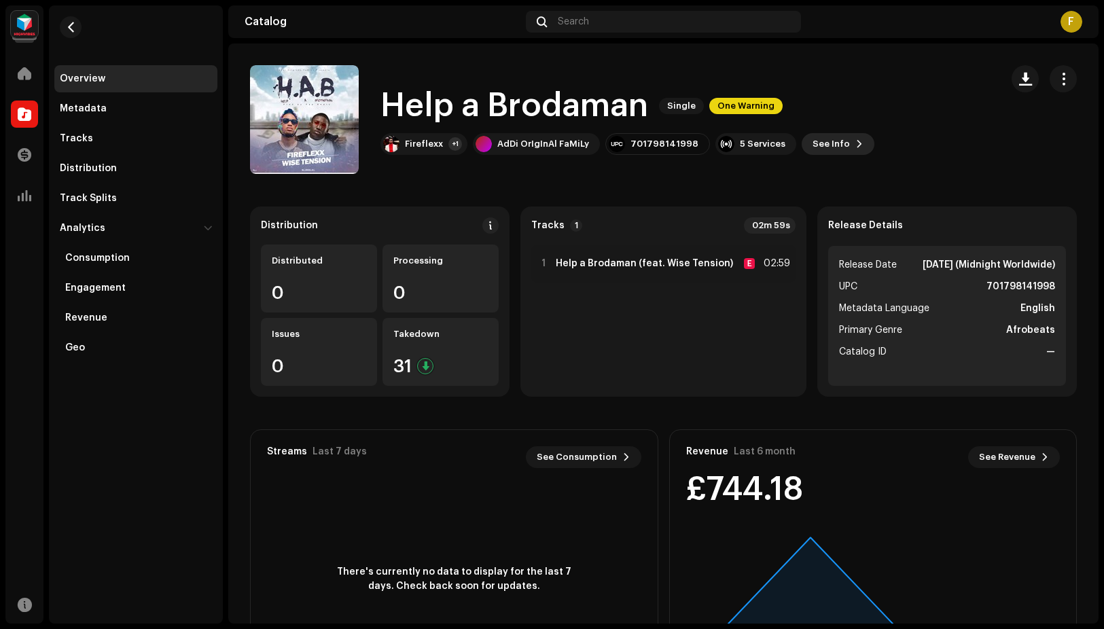
click at [827, 143] on span "See Info" at bounding box center [831, 143] width 37 height 27
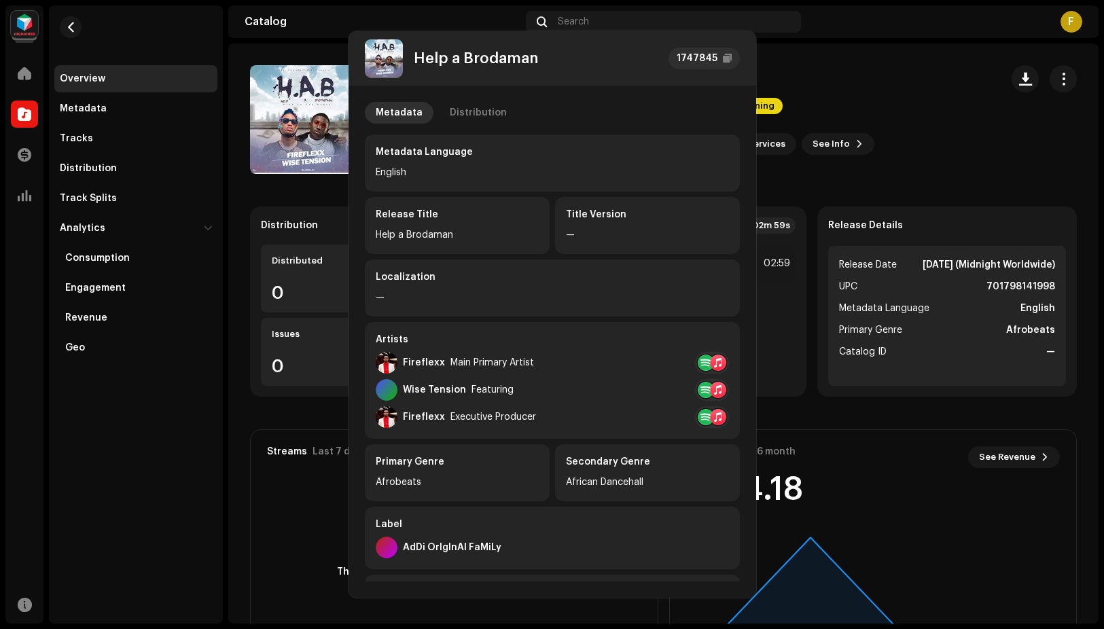
click at [849, 93] on div "Help a Brodaman 1747845 Metadata Distribution Metadata Language English Release…" at bounding box center [552, 314] width 1104 height 629
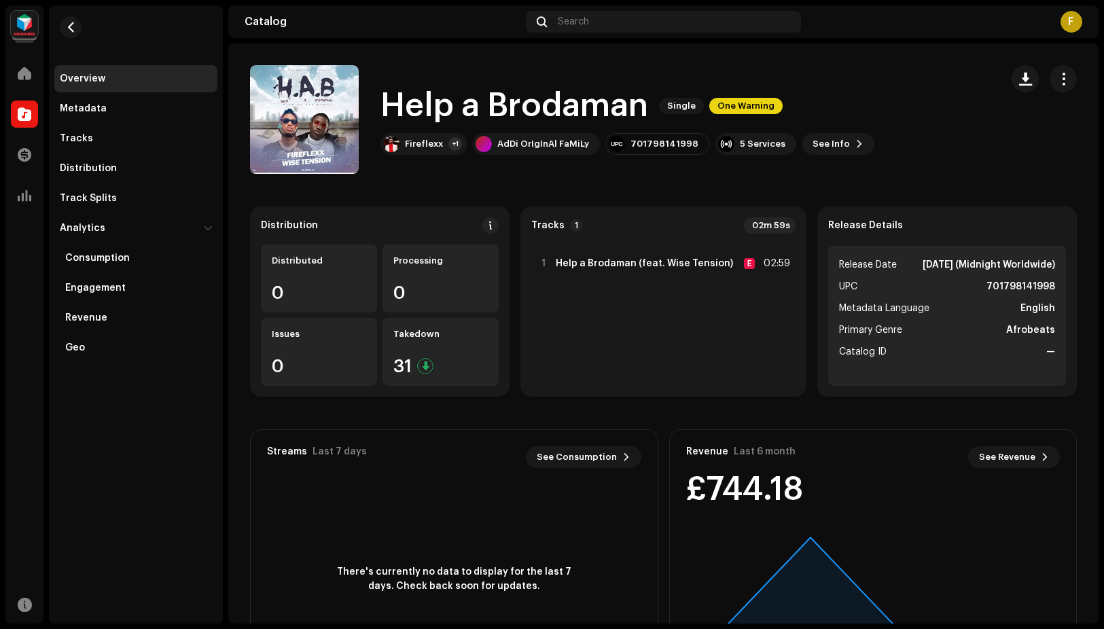
click at [61, 69] on div "Overview" at bounding box center [135, 78] width 163 height 27
click at [69, 76] on div "Overview" at bounding box center [83, 78] width 46 height 11
click at [79, 74] on div "Overview" at bounding box center [83, 78] width 46 height 11
click at [18, 74] on span at bounding box center [25, 73] width 14 height 11
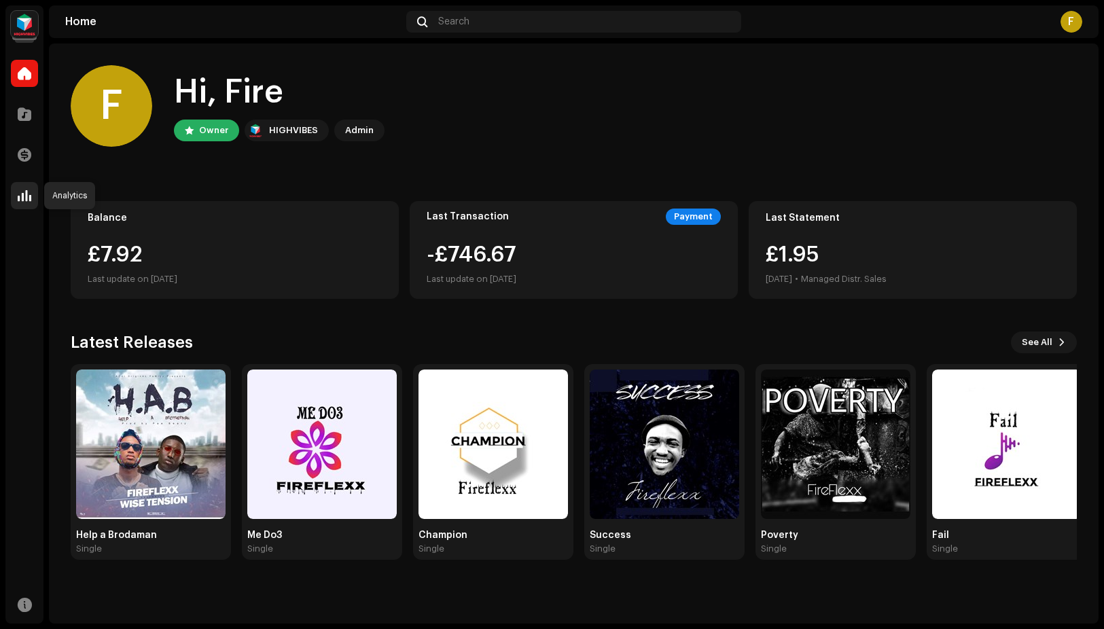
click at [23, 196] on span at bounding box center [25, 195] width 14 height 11
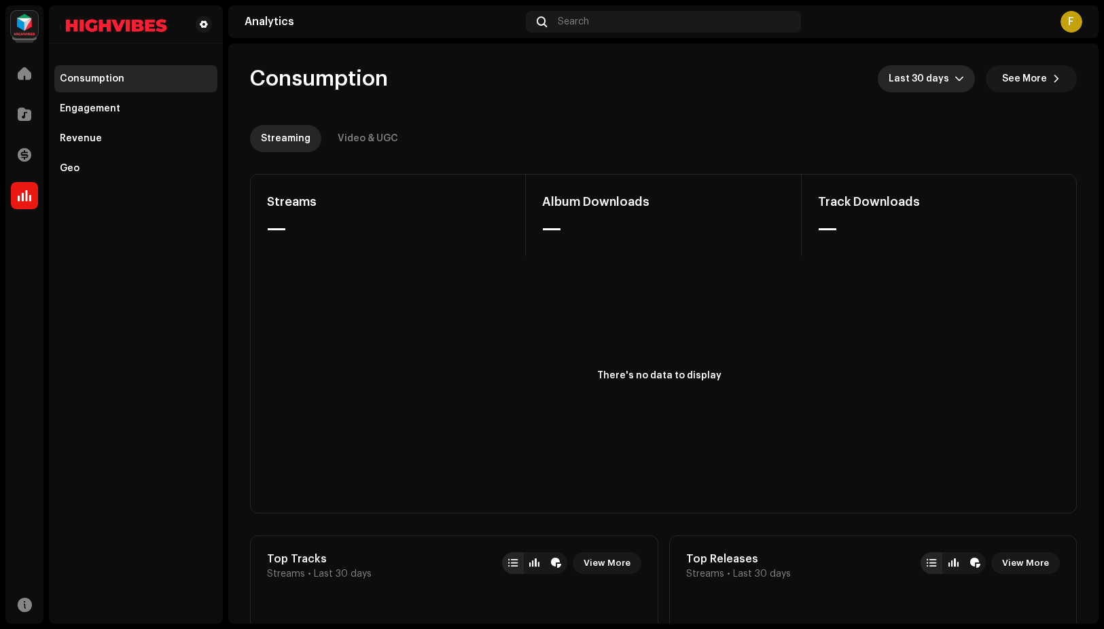
drag, startPoint x: 934, startPoint y: 74, endPoint x: 927, endPoint y: 88, distance: 15.8
click at [932, 75] on span "Last 30 days" at bounding box center [922, 78] width 66 height 27
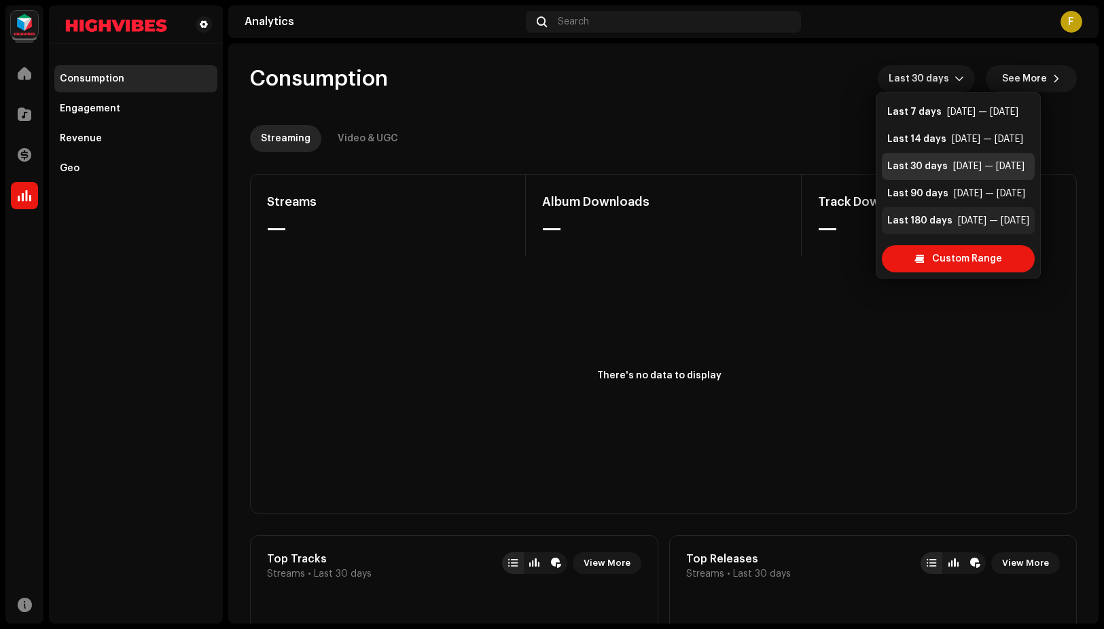
click at [920, 222] on div "Last 180 days" at bounding box center [919, 221] width 65 height 14
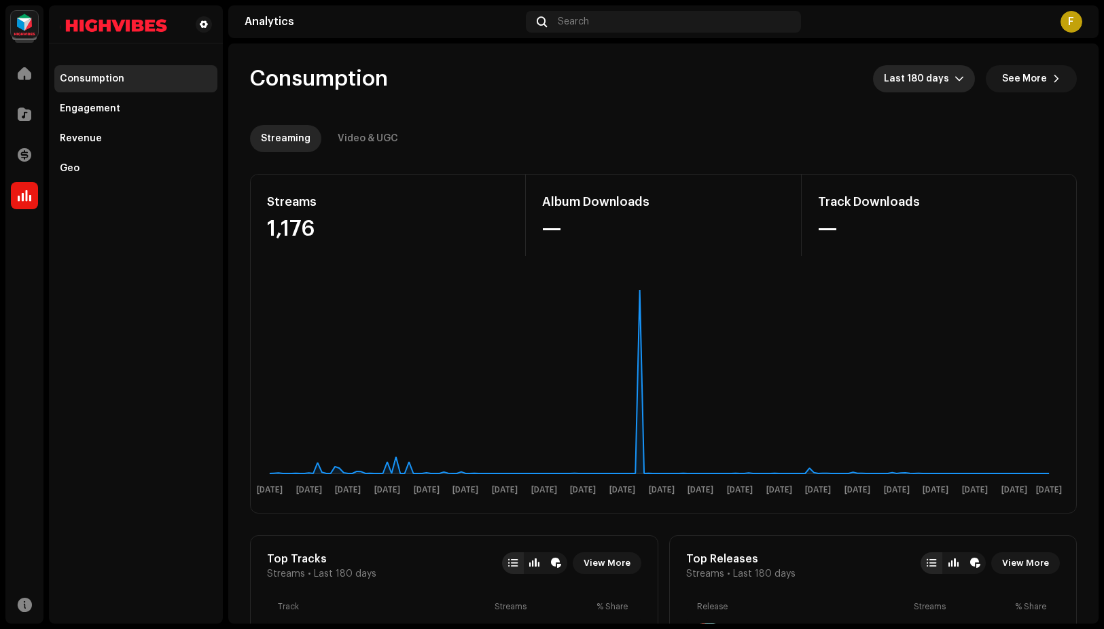
click at [929, 77] on span "Last 180 days" at bounding box center [919, 78] width 71 height 27
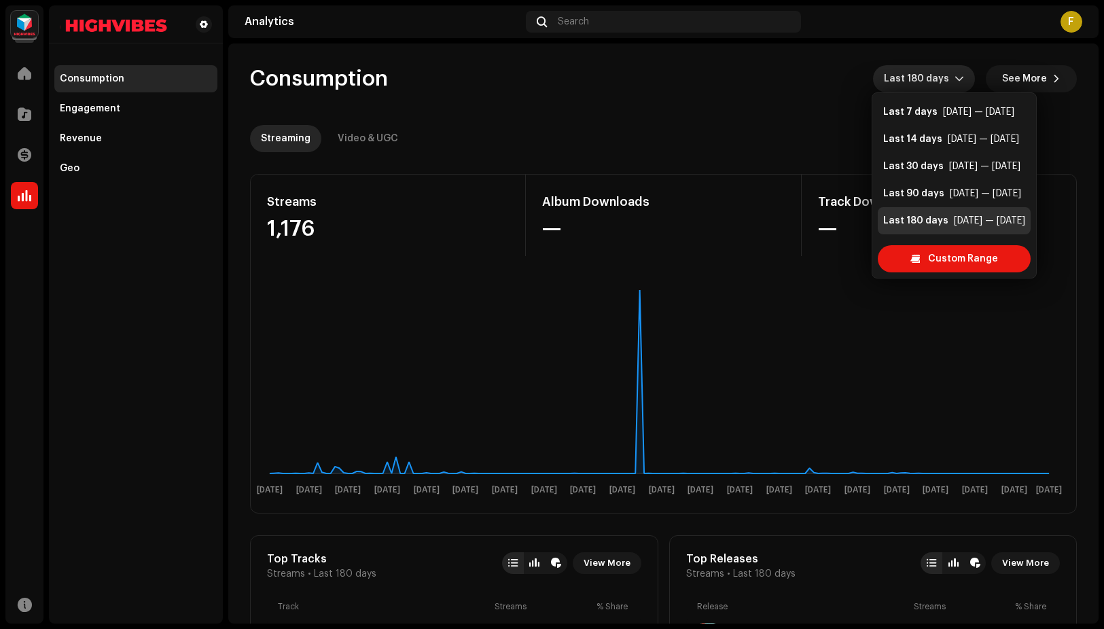
click at [946, 222] on div "Last 180 days [DATE] — [DATE]" at bounding box center [954, 221] width 142 height 14
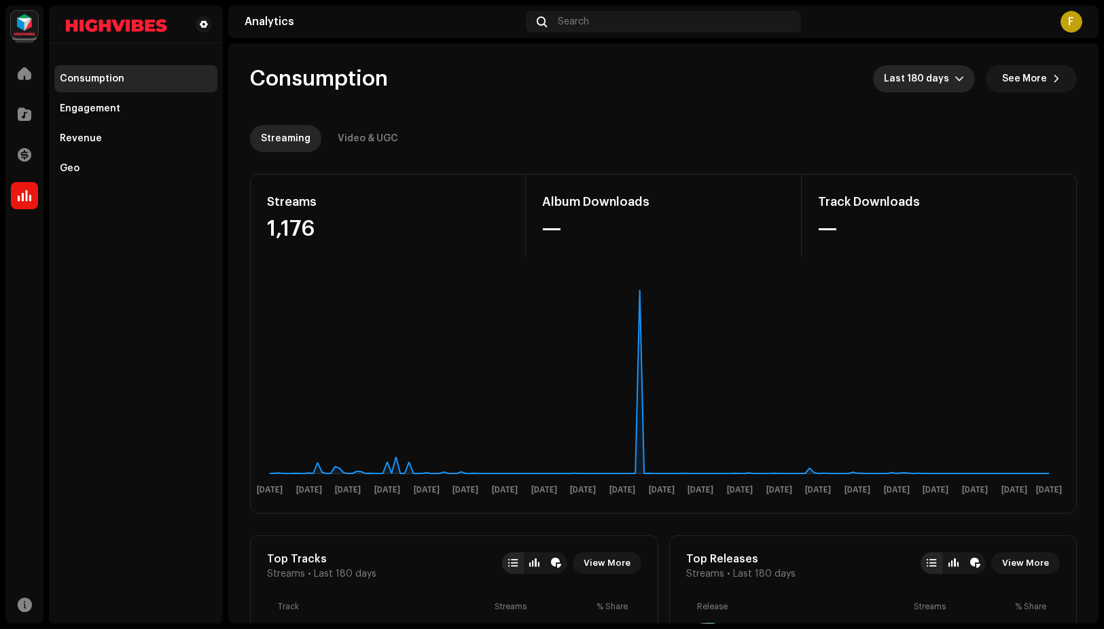
click at [1017, 81] on span "See More" at bounding box center [1024, 78] width 45 height 27
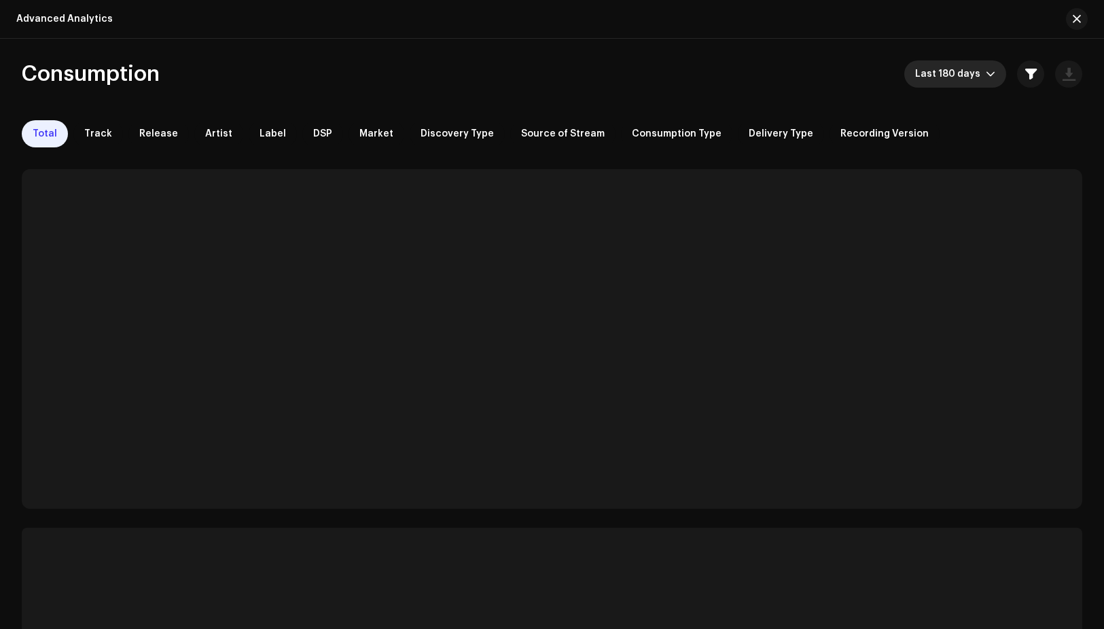
click at [972, 71] on span "Last 180 days" at bounding box center [950, 73] width 71 height 27
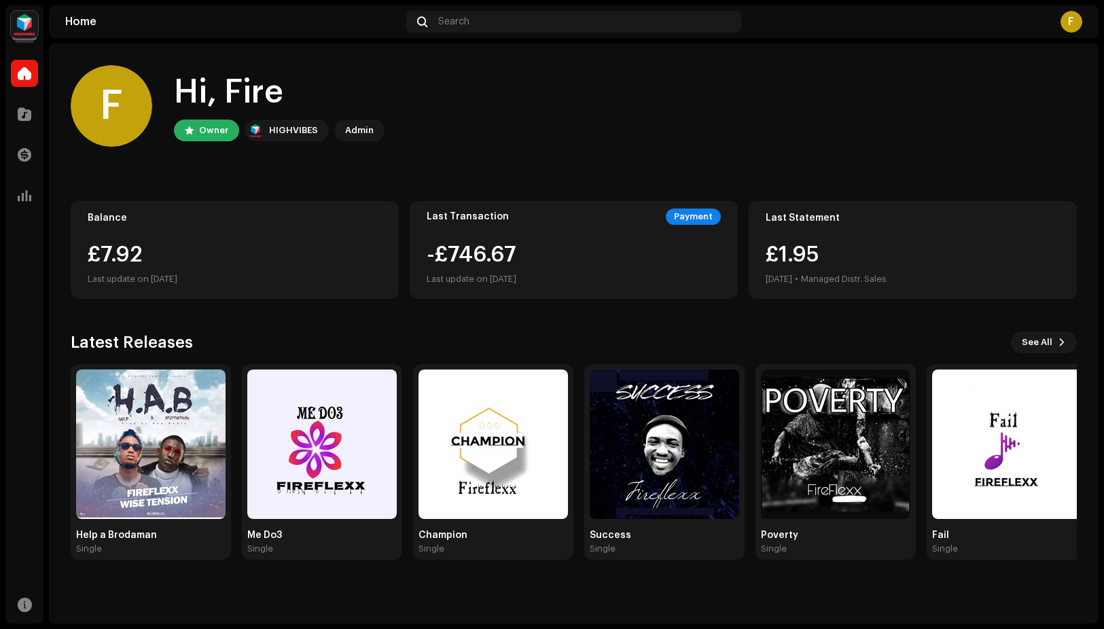
click at [558, 262] on div "-£746.67 Last update on [DATE]" at bounding box center [574, 265] width 294 height 43
click at [187, 477] on img at bounding box center [150, 444] width 149 height 149
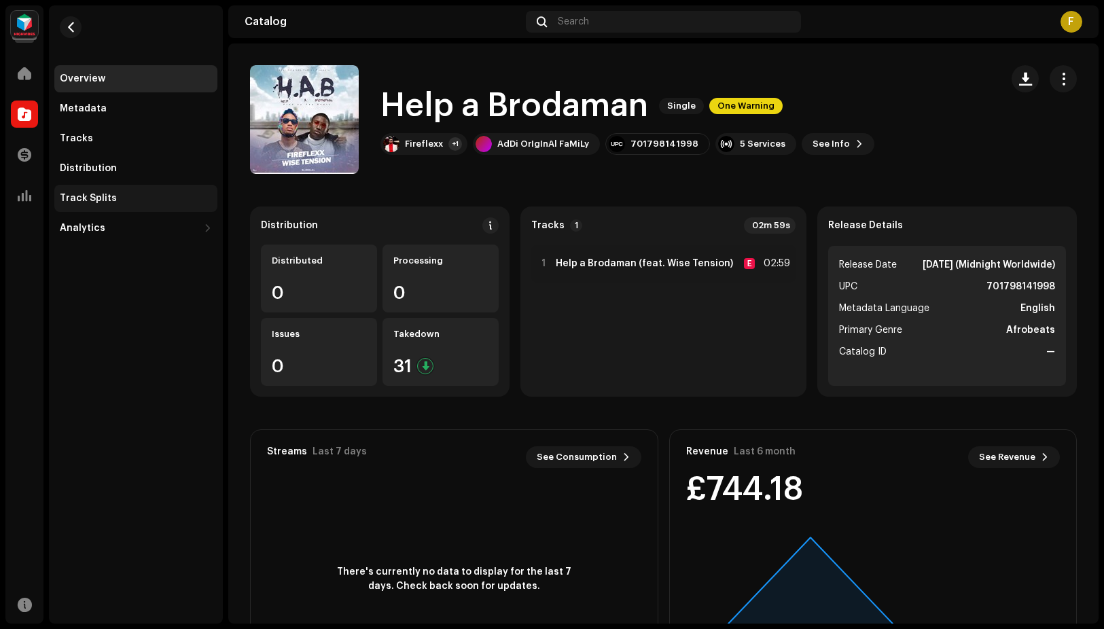
click at [86, 198] on div "Track Splits" at bounding box center [88, 198] width 57 height 11
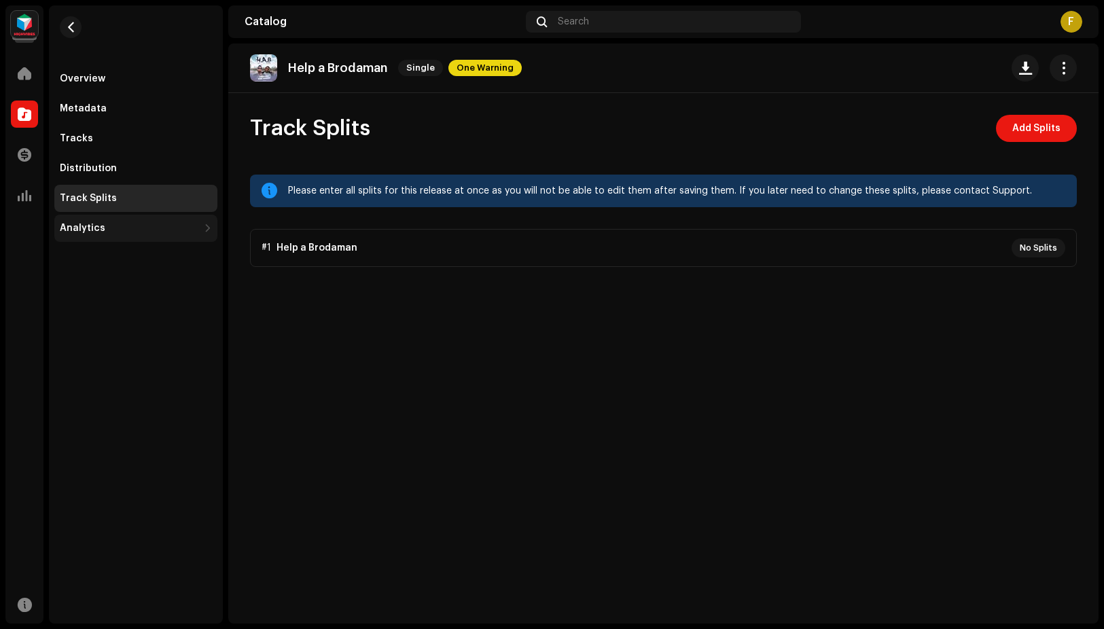
click at [85, 236] on div "Analytics" at bounding box center [135, 228] width 163 height 27
drag, startPoint x: 101, startPoint y: 257, endPoint x: 106, endPoint y: 264, distance: 8.3
click at [101, 257] on div "Consumption" at bounding box center [97, 258] width 65 height 11
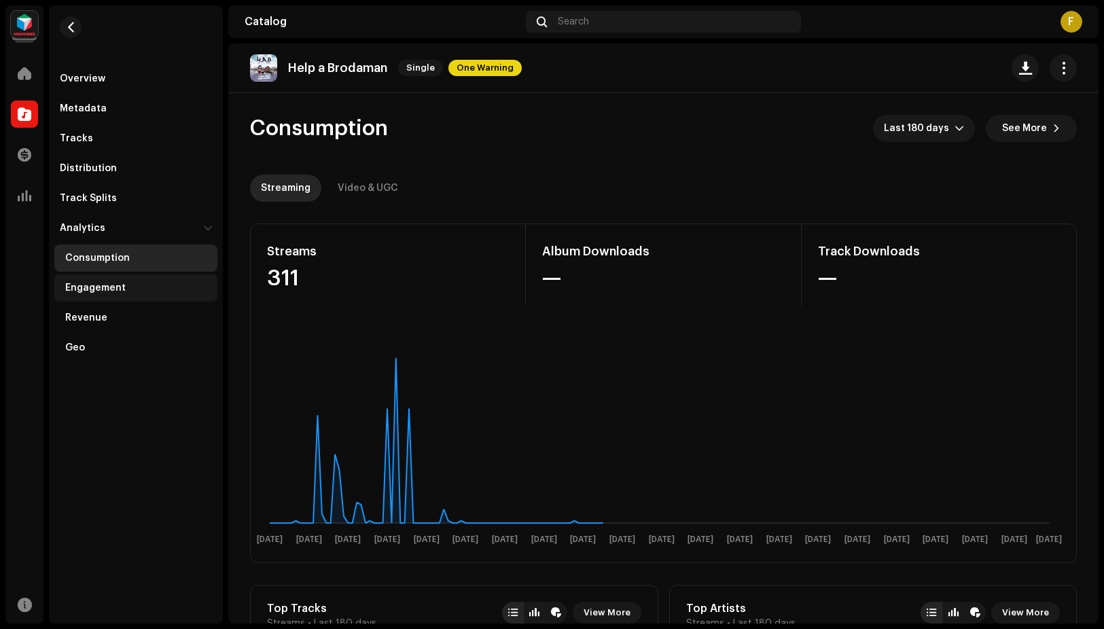
click at [116, 283] on div "Engagement" at bounding box center [95, 288] width 60 height 11
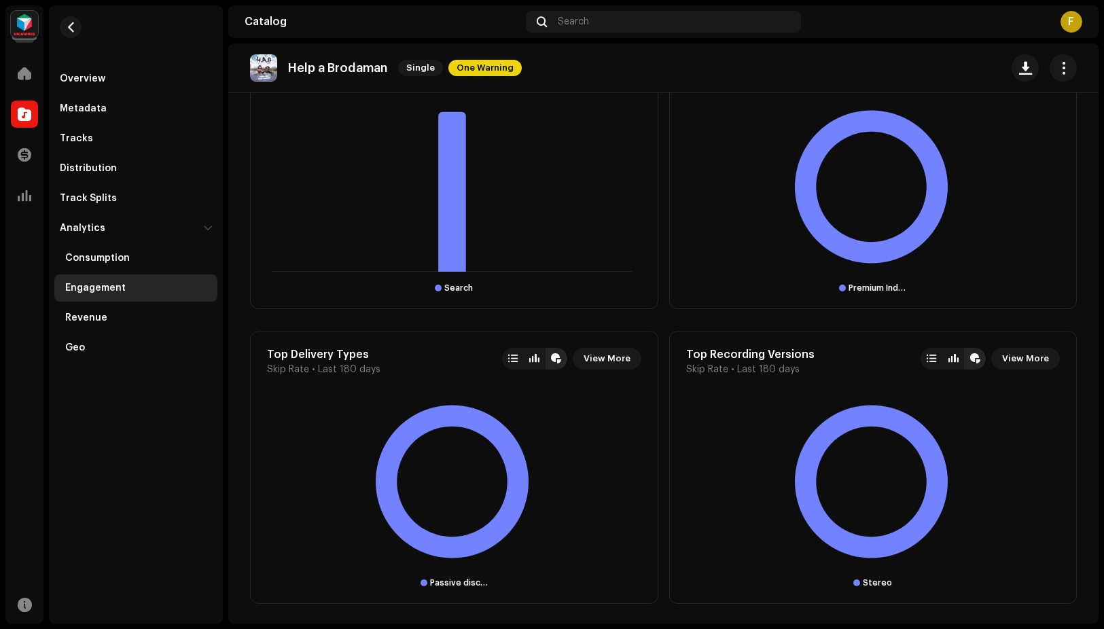
scroll to position [1436, 0]
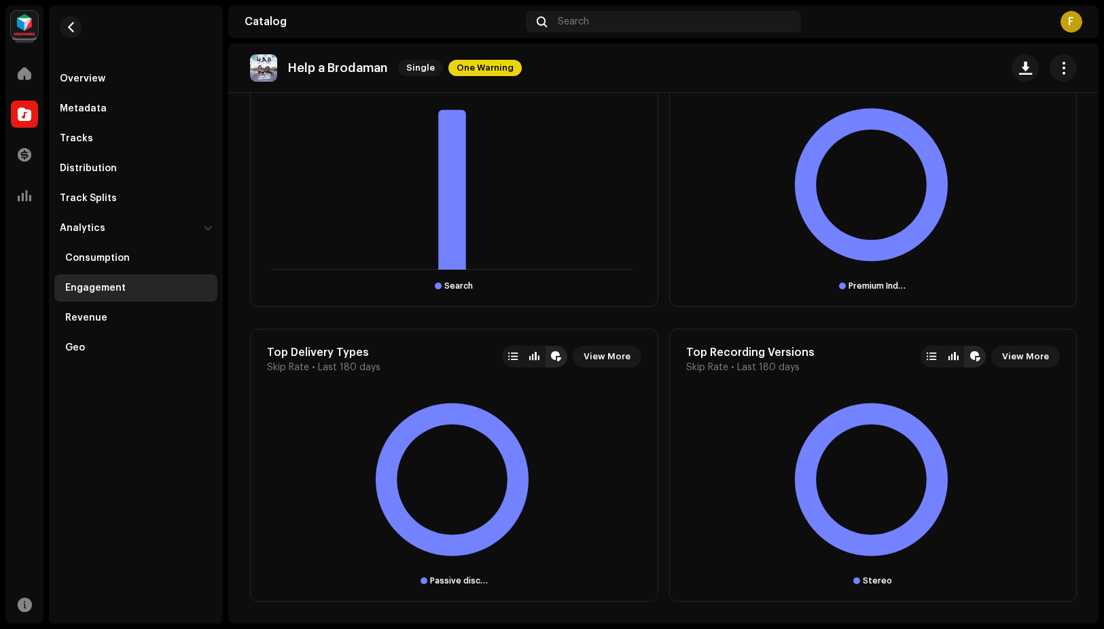
click at [393, 435] on icon at bounding box center [452, 480] width 370 height 170
click at [143, 319] on div "Revenue" at bounding box center [138, 318] width 147 height 11
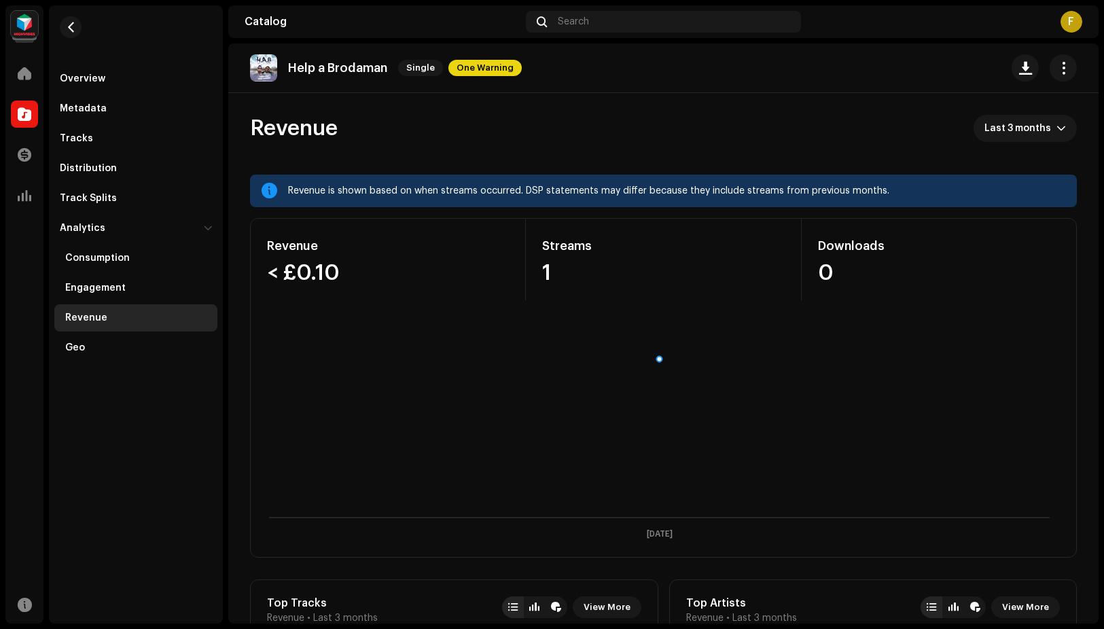
click at [97, 349] on div "Geo" at bounding box center [138, 347] width 147 height 11
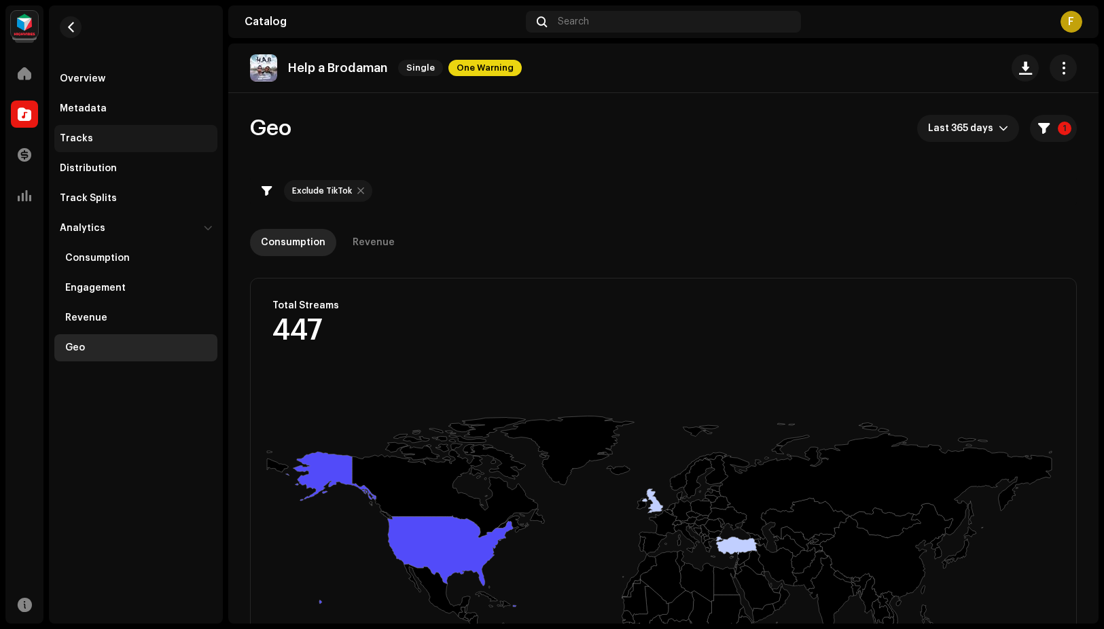
click at [86, 139] on div "Tracks" at bounding box center [76, 138] width 33 height 11
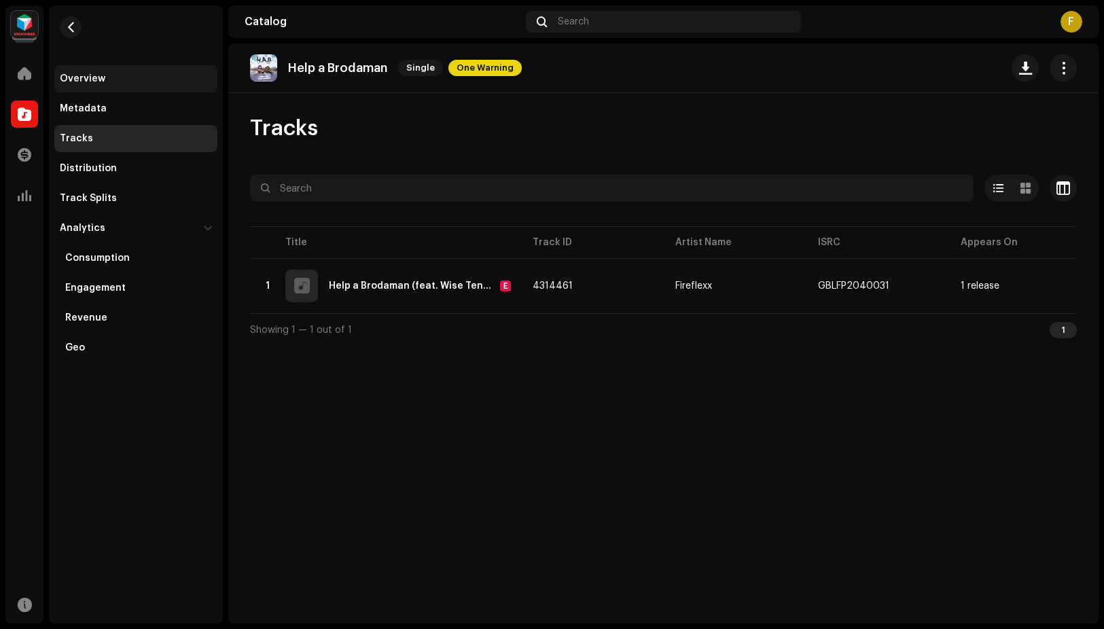
click at [94, 73] on div "Overview" at bounding box center [83, 78] width 46 height 11
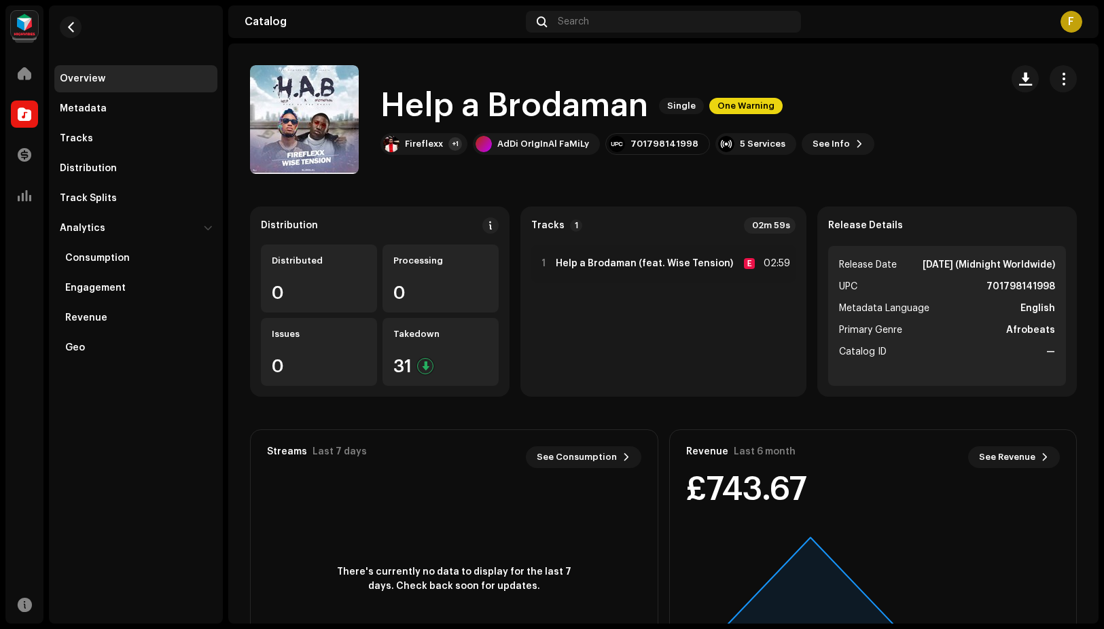
drag, startPoint x: 94, startPoint y: 74, endPoint x: 64, endPoint y: 64, distance: 31.6
click at [64, 64] on re-m-nav-back at bounding box center [70, 35] width 33 height 60
click at [1057, 75] on span "button" at bounding box center [1063, 78] width 13 height 11
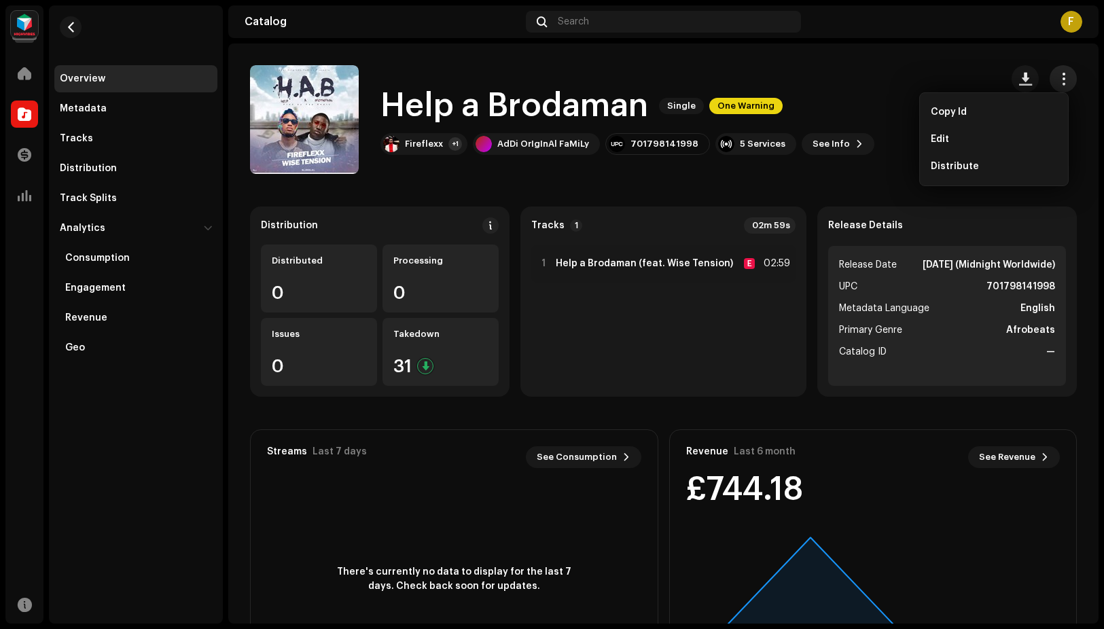
click at [1057, 75] on span "button" at bounding box center [1063, 78] width 13 height 11
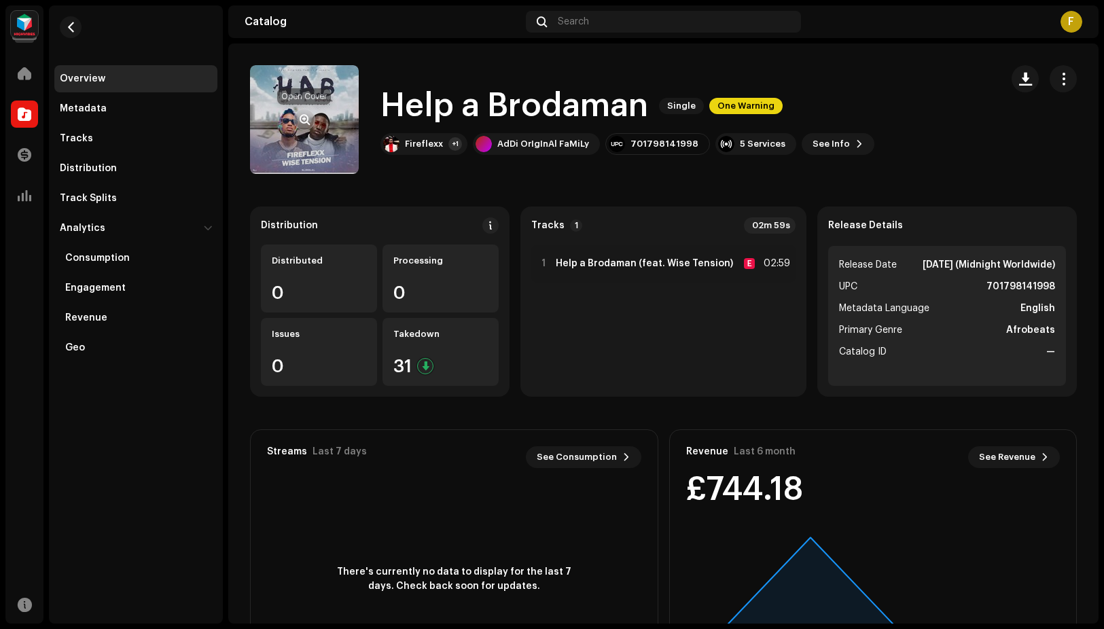
click at [298, 122] on button "button" at bounding box center [305, 120] width 22 height 22
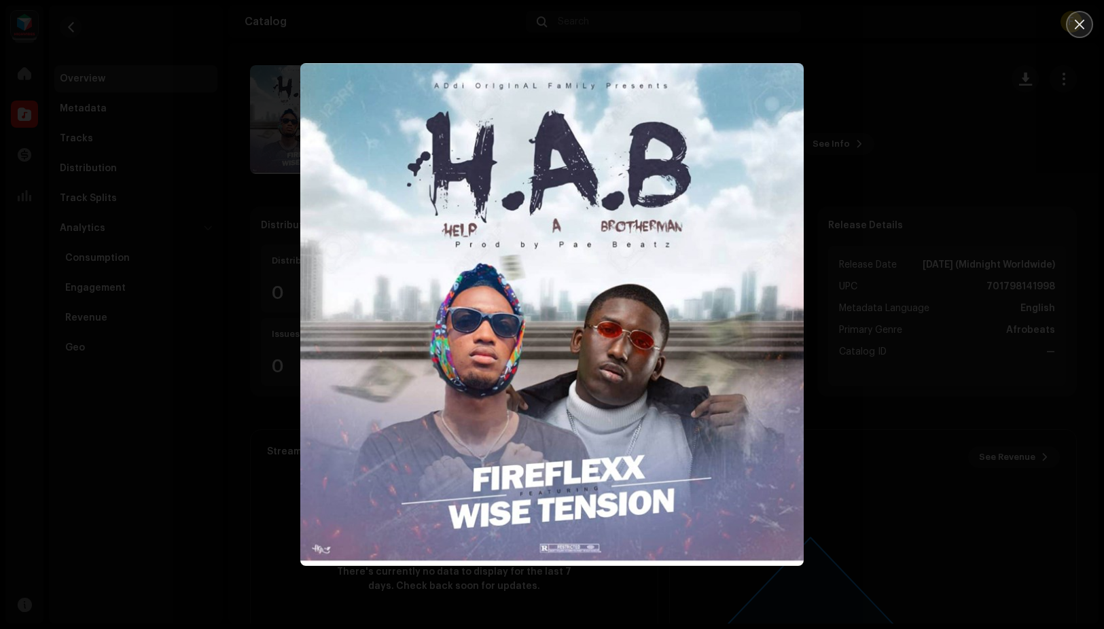
click at [1078, 20] on icon "Close" at bounding box center [1079, 24] width 12 height 12
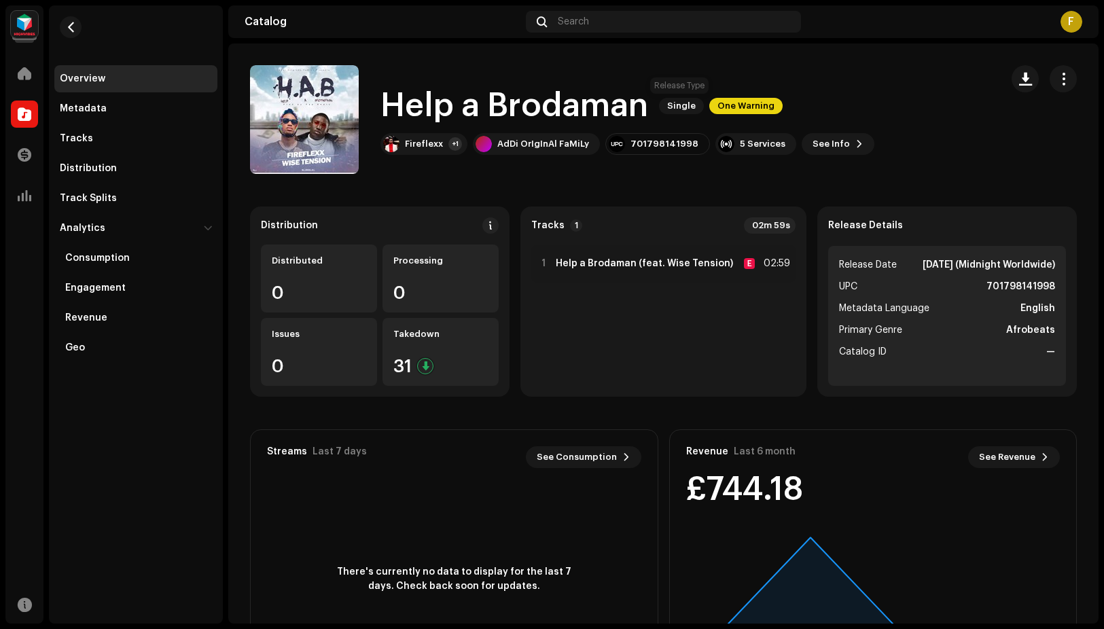
click at [681, 103] on span "Single" at bounding box center [681, 106] width 45 height 16
click at [1057, 79] on span "button" at bounding box center [1063, 78] width 13 height 11
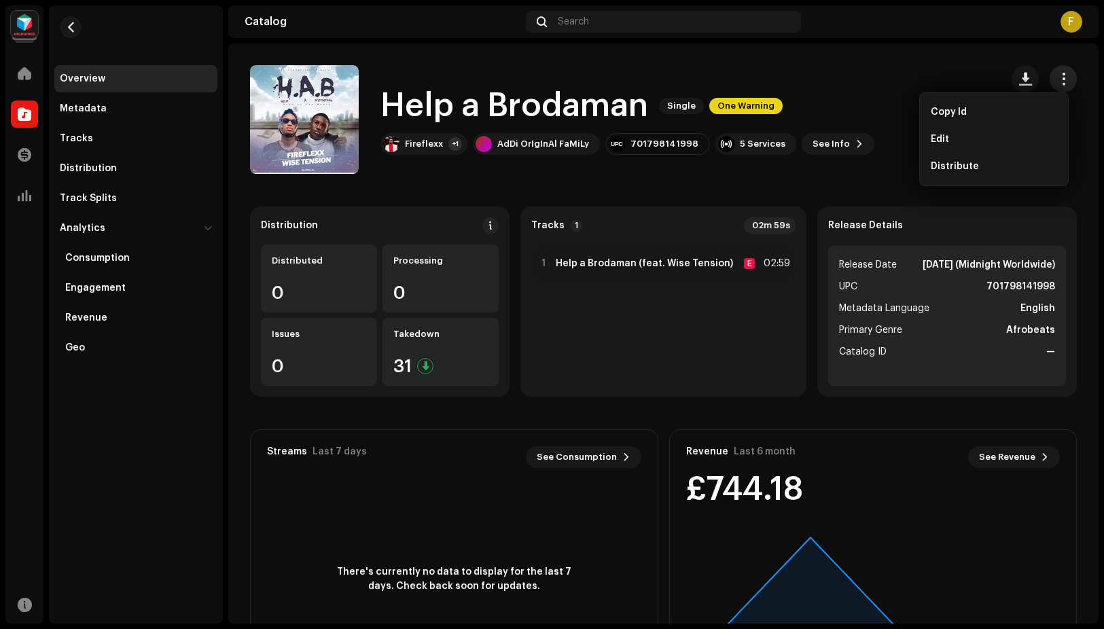
click at [1057, 79] on span "button" at bounding box center [1063, 78] width 13 height 11
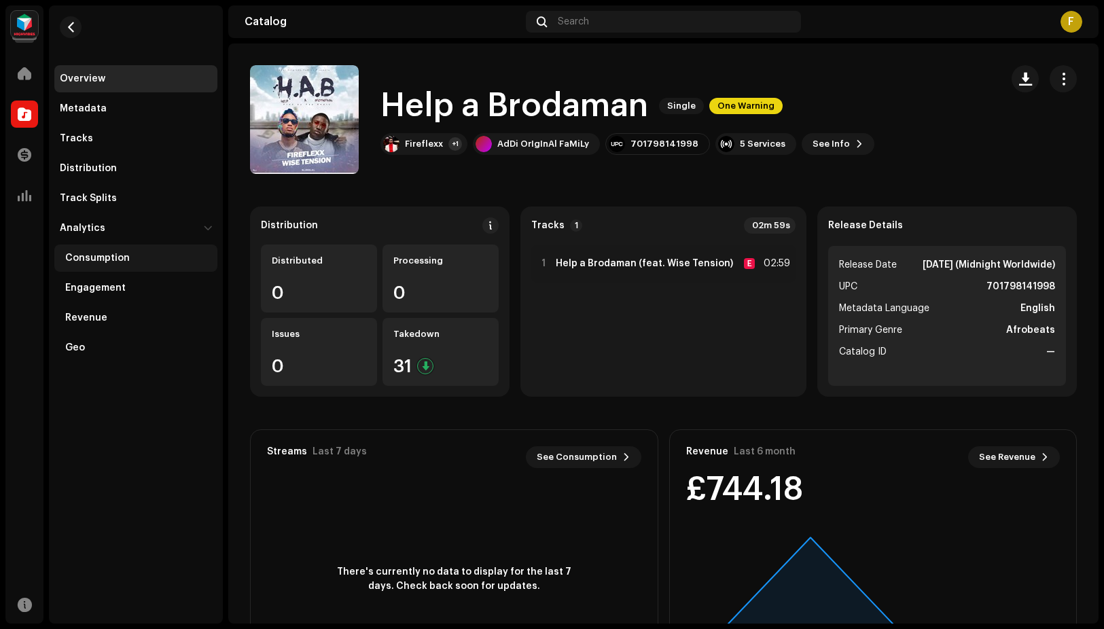
click at [97, 253] on div "Consumption" at bounding box center [97, 258] width 65 height 11
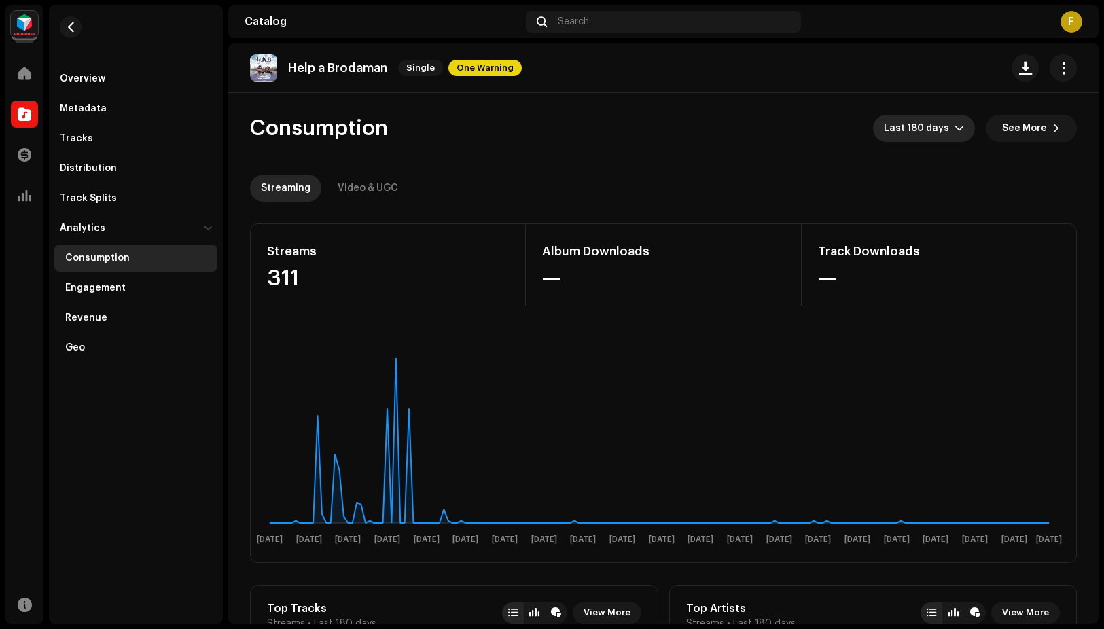
click at [921, 132] on span "Last 180 days" at bounding box center [919, 128] width 71 height 27
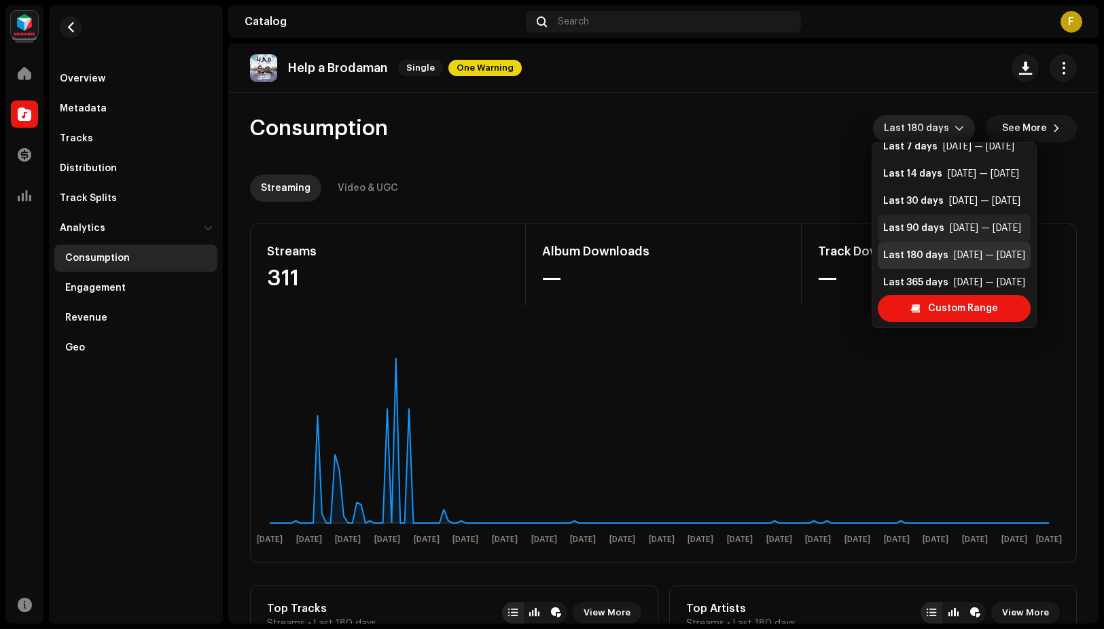
scroll to position [27, 0]
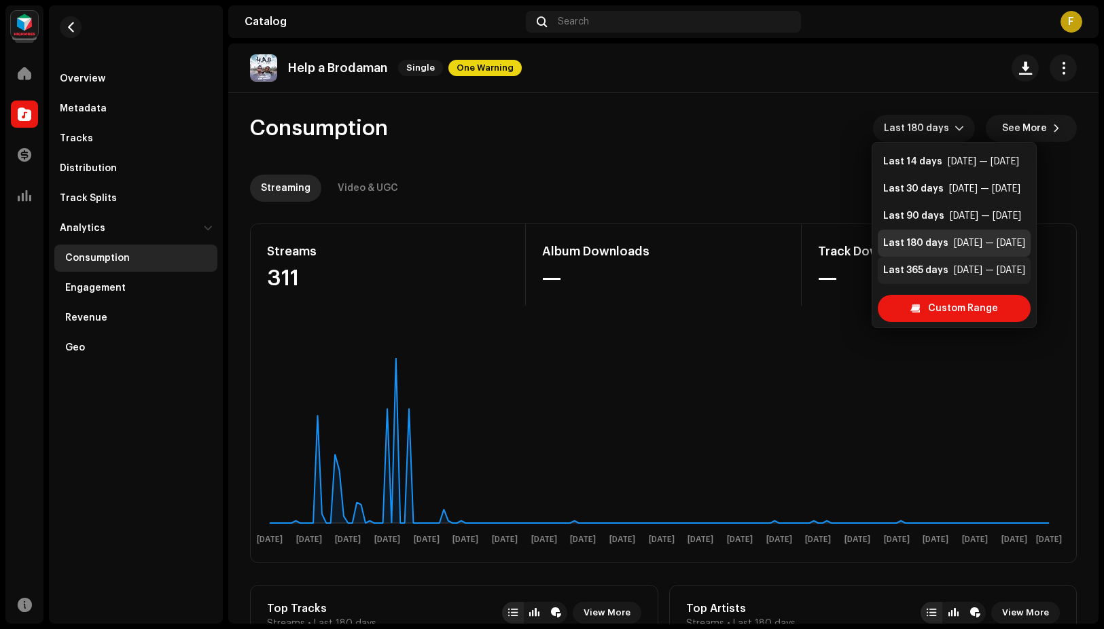
click at [936, 268] on div "Last 365 days" at bounding box center [915, 271] width 65 height 14
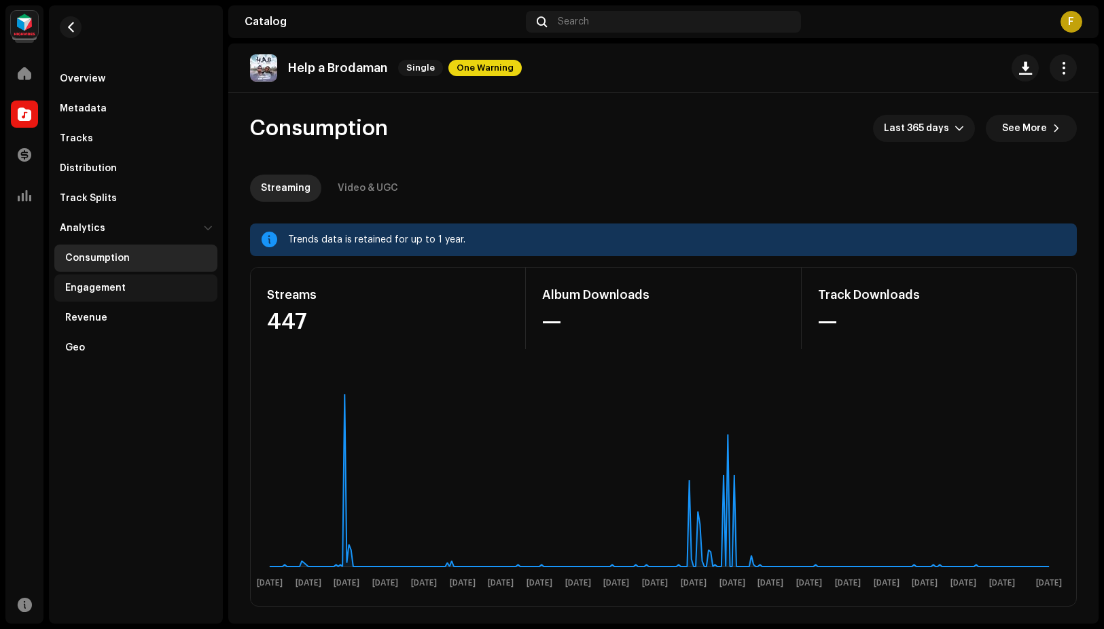
click at [120, 294] on div "Engagement" at bounding box center [135, 287] width 163 height 27
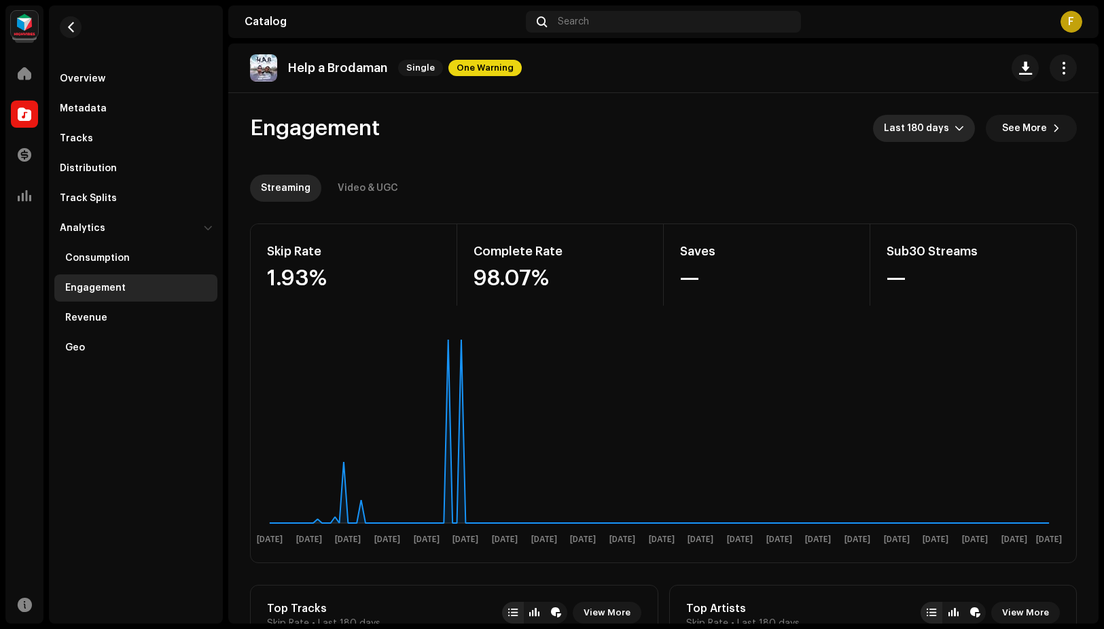
click at [944, 121] on span "Last 180 days" at bounding box center [919, 128] width 71 height 27
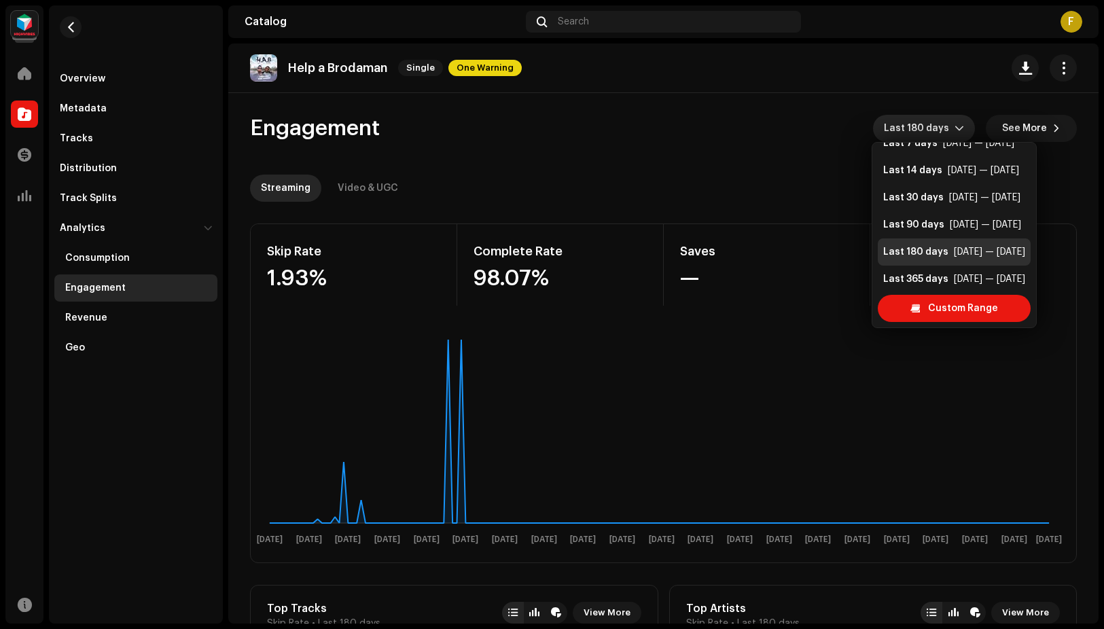
scroll to position [27, 0]
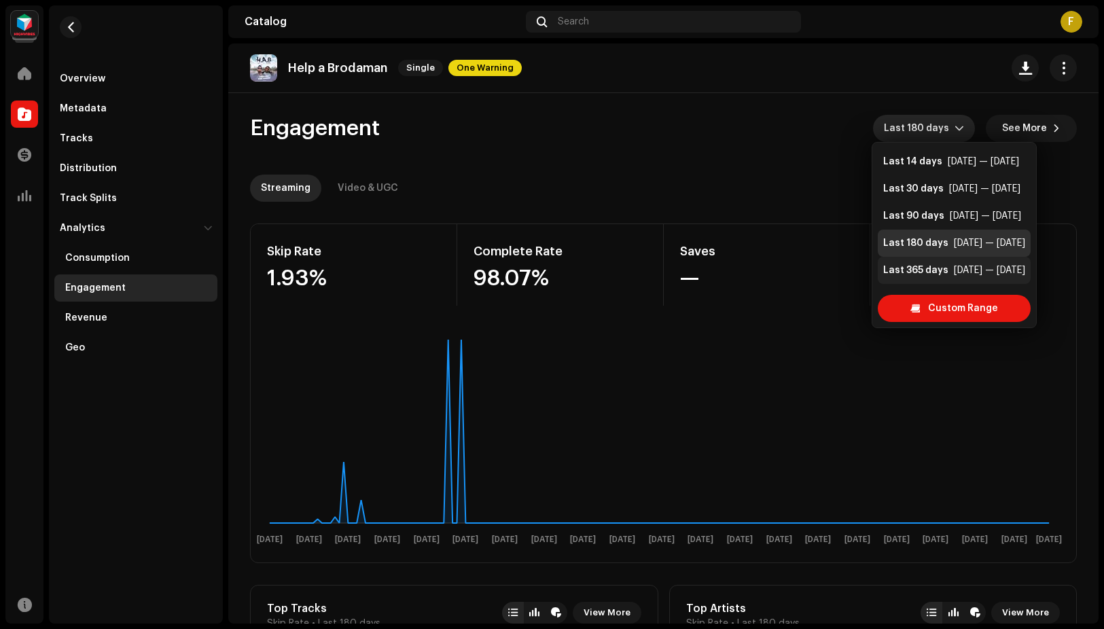
click at [920, 267] on div "Last 365 days" at bounding box center [915, 271] width 65 height 14
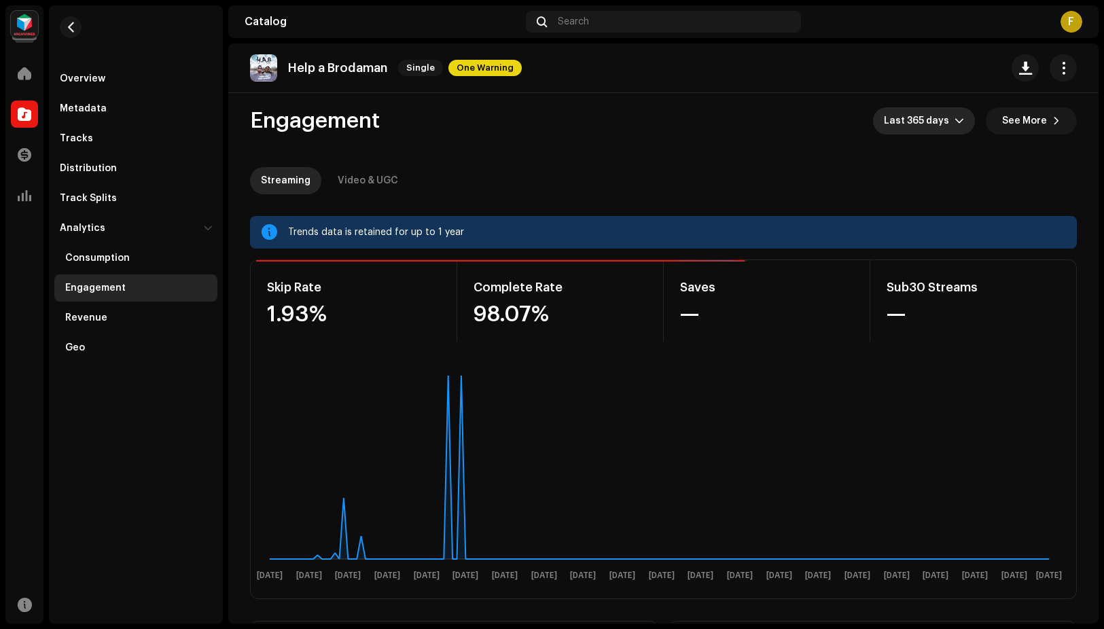
scroll to position [1, 0]
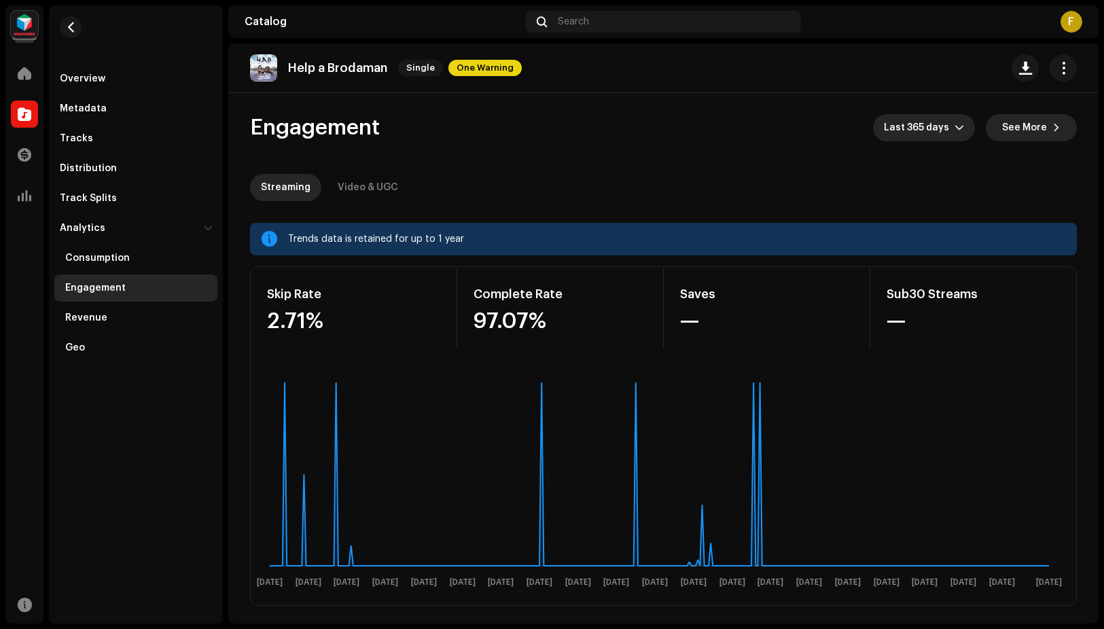
click at [1012, 125] on span "See More" at bounding box center [1024, 127] width 45 height 27
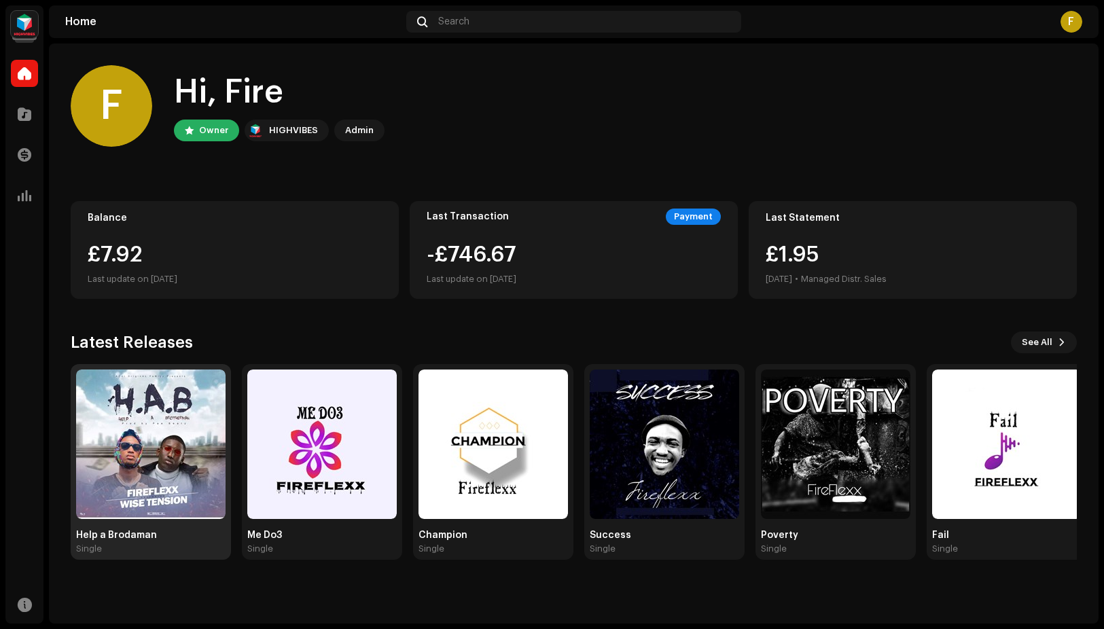
click at [160, 443] on img at bounding box center [150, 444] width 149 height 149
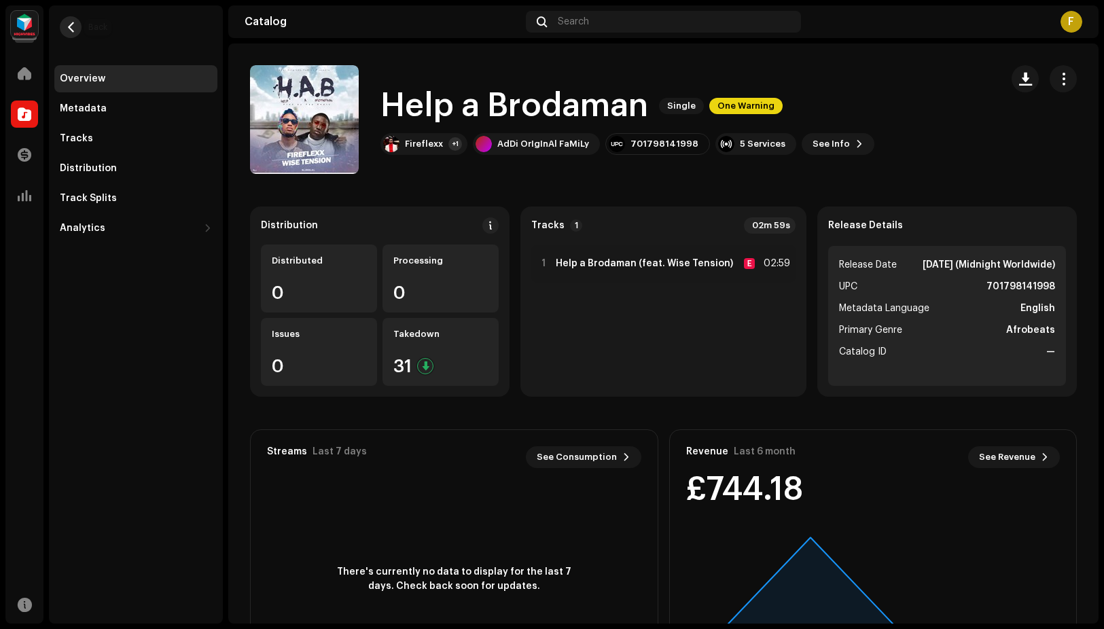
click at [71, 22] on span "button" at bounding box center [71, 27] width 10 height 11
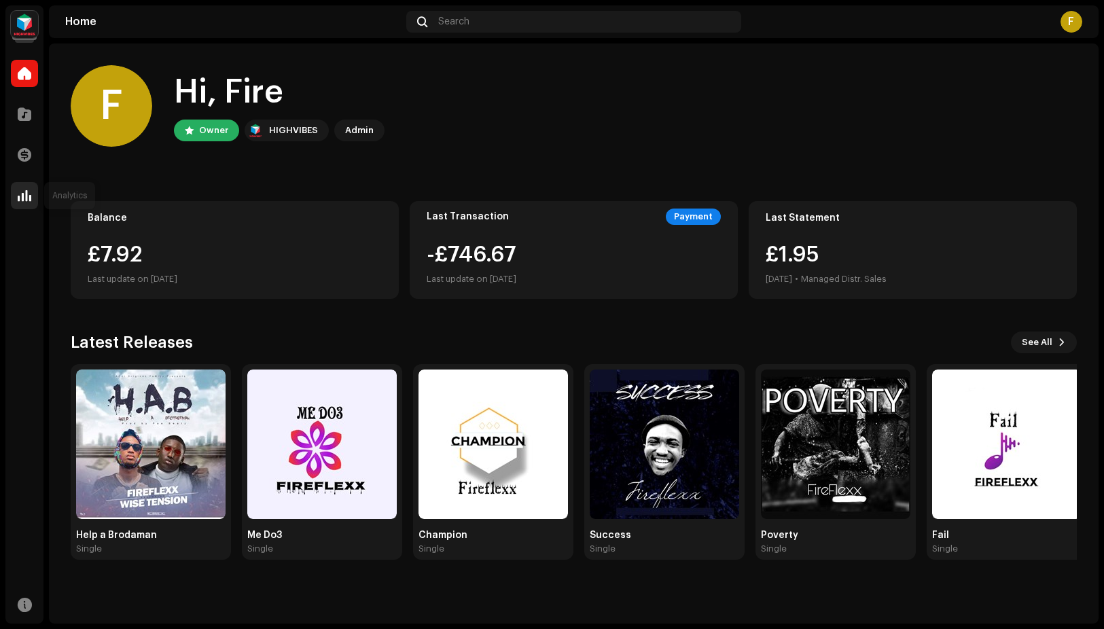
click at [18, 195] on span at bounding box center [25, 195] width 14 height 11
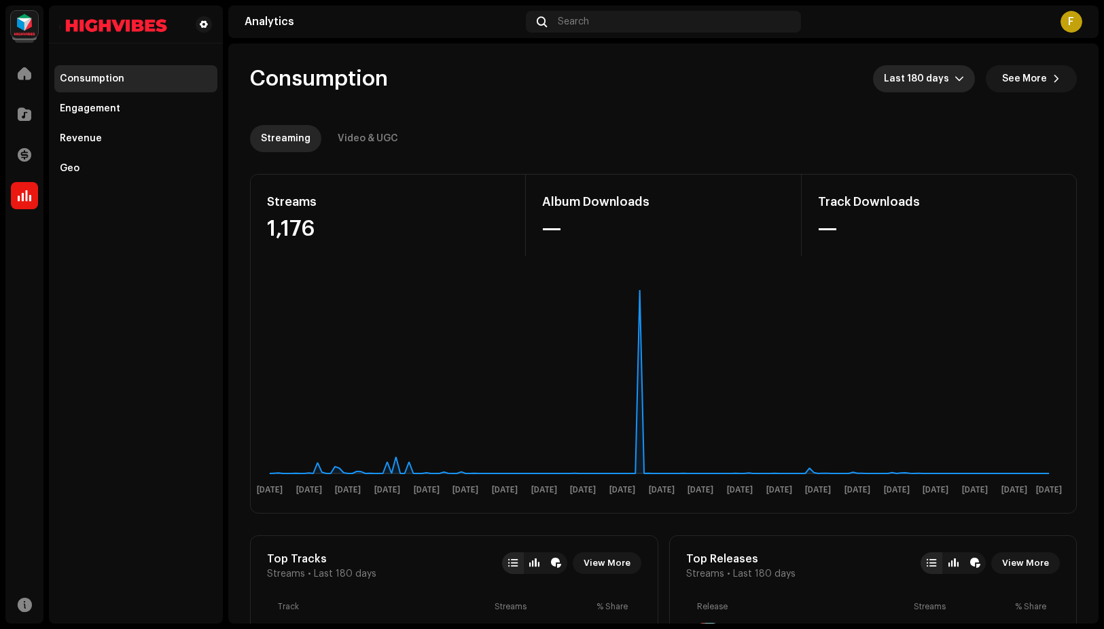
click at [930, 70] on span "Last 180 days" at bounding box center [919, 78] width 71 height 27
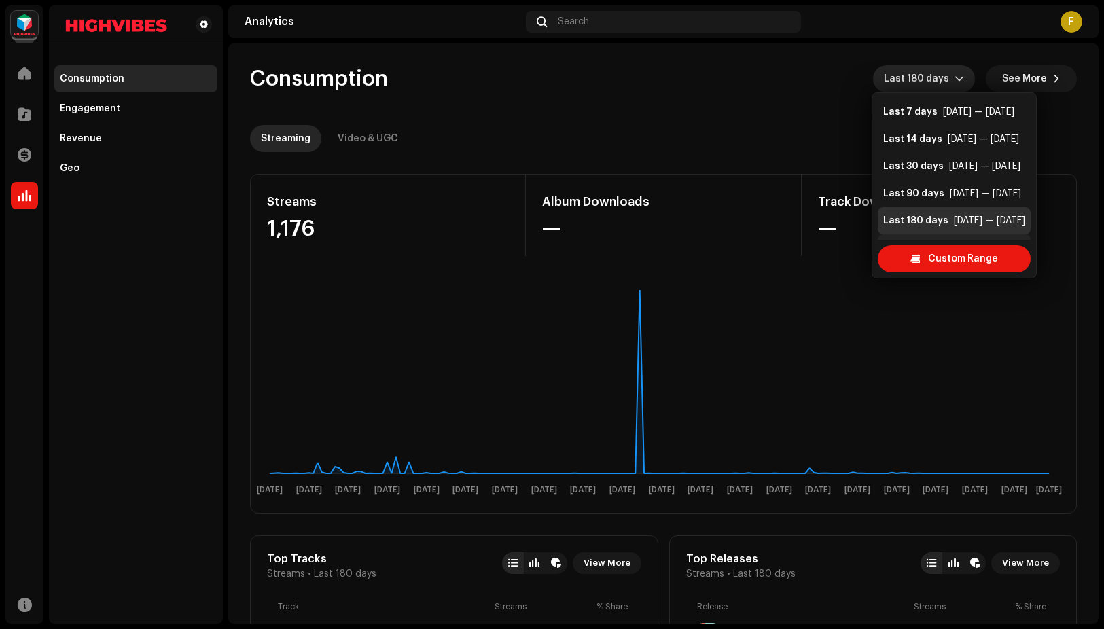
scroll to position [22, 0]
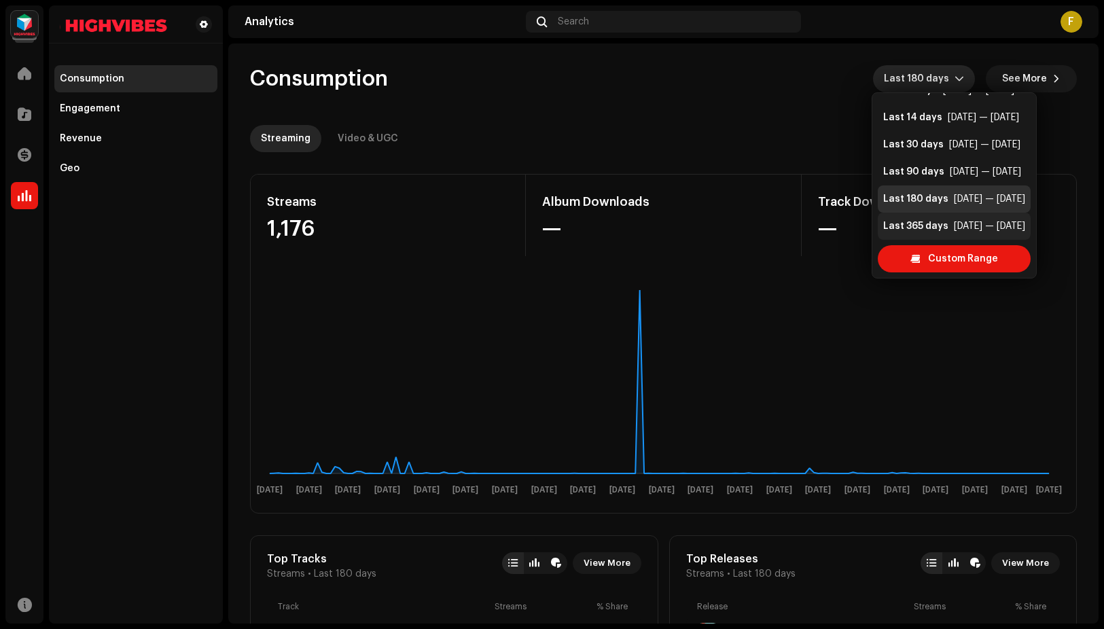
click at [908, 221] on div "Last 365 days" at bounding box center [915, 226] width 65 height 14
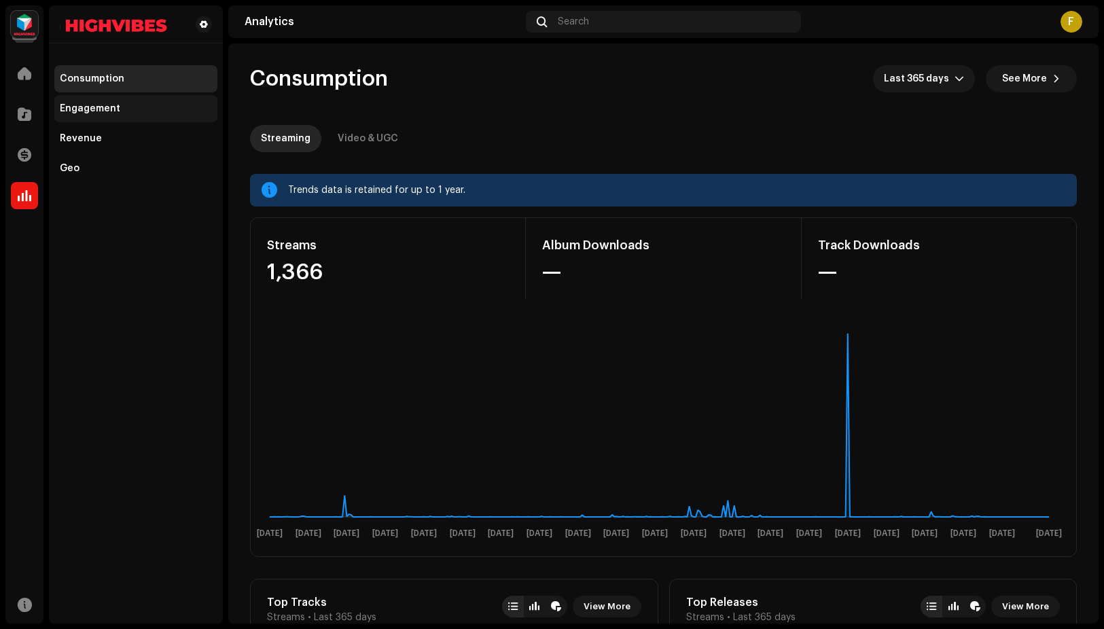
click at [130, 99] on div "Engagement" at bounding box center [135, 108] width 163 height 27
click at [118, 107] on div "Engagement" at bounding box center [136, 108] width 152 height 11
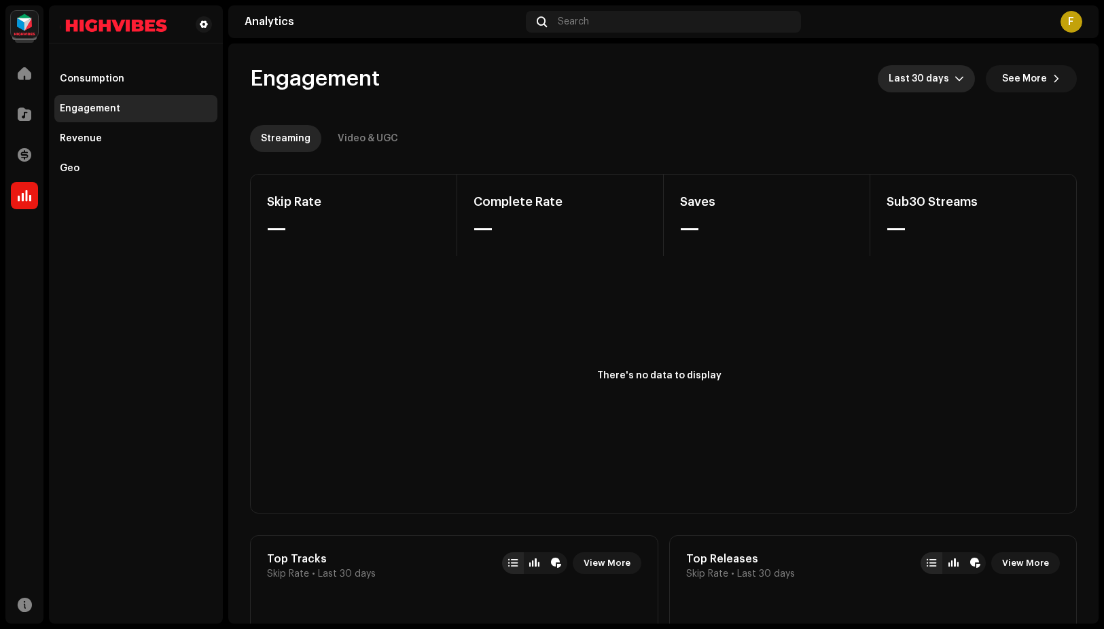
click at [936, 76] on span "Last 30 days" at bounding box center [922, 78] width 66 height 27
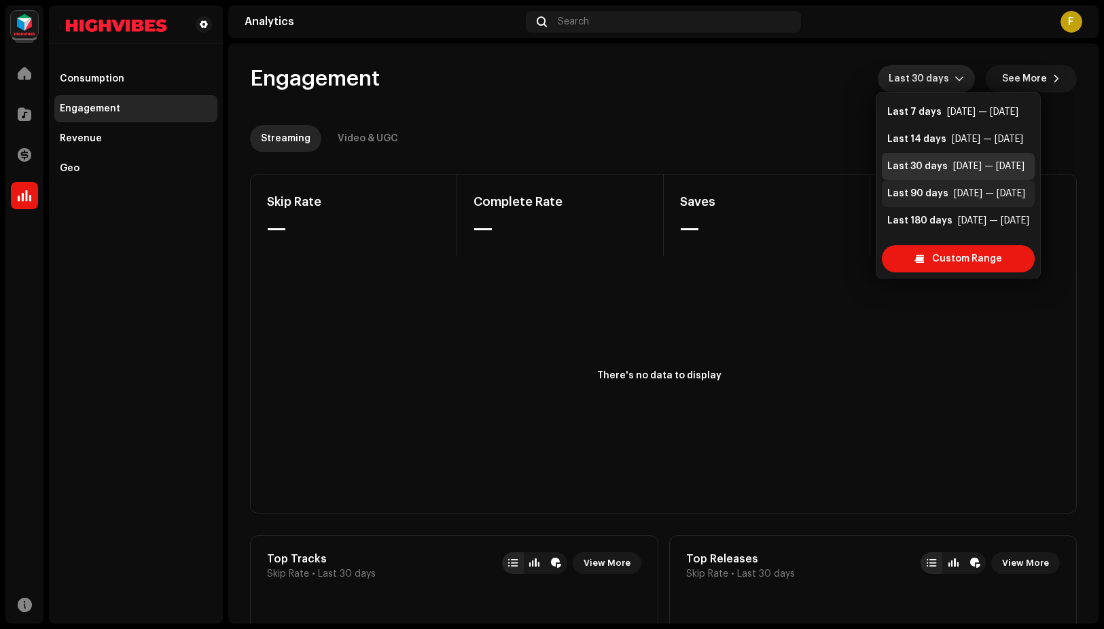
scroll to position [27, 0]
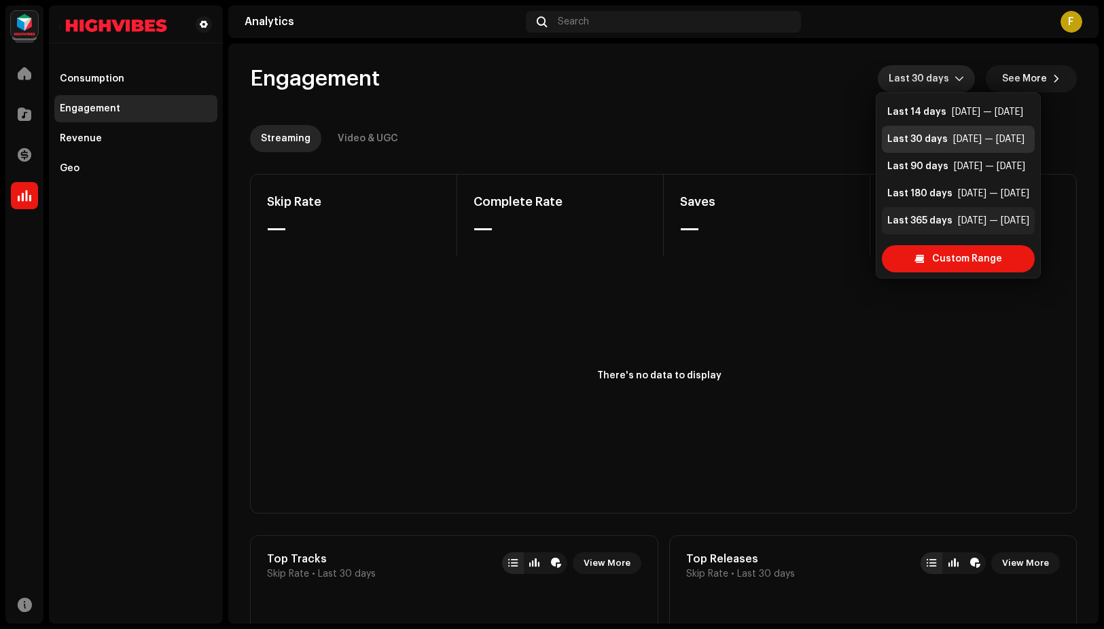
click at [919, 213] on li "Last 365 days [DATE] — [DATE]" at bounding box center [958, 220] width 153 height 27
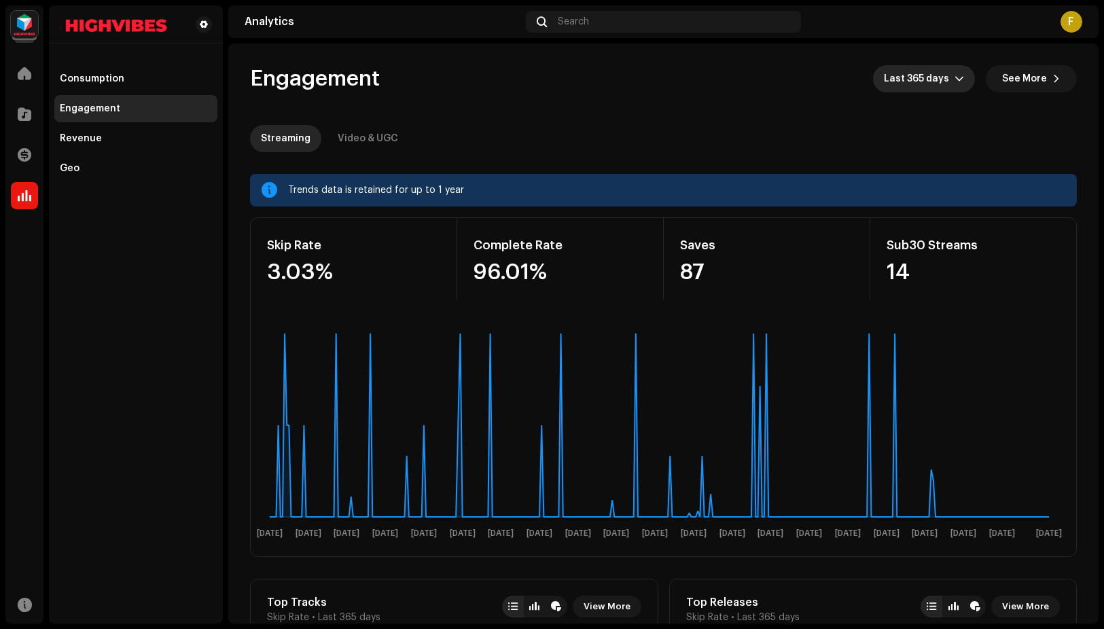
click at [914, 71] on span "Last 365 days" at bounding box center [919, 78] width 71 height 27
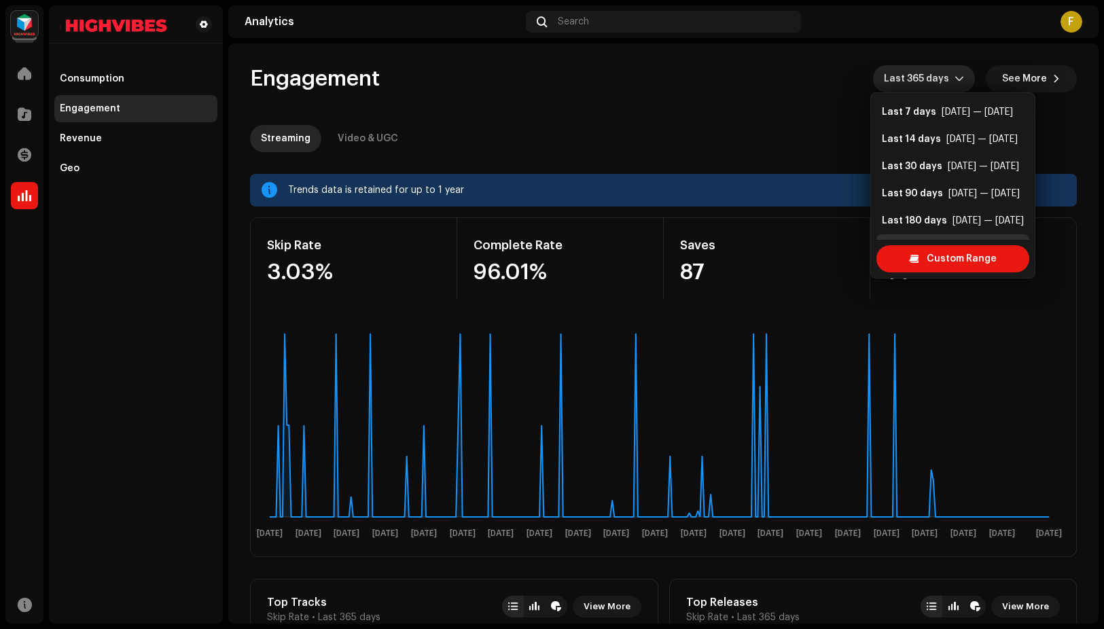
scroll to position [22, 0]
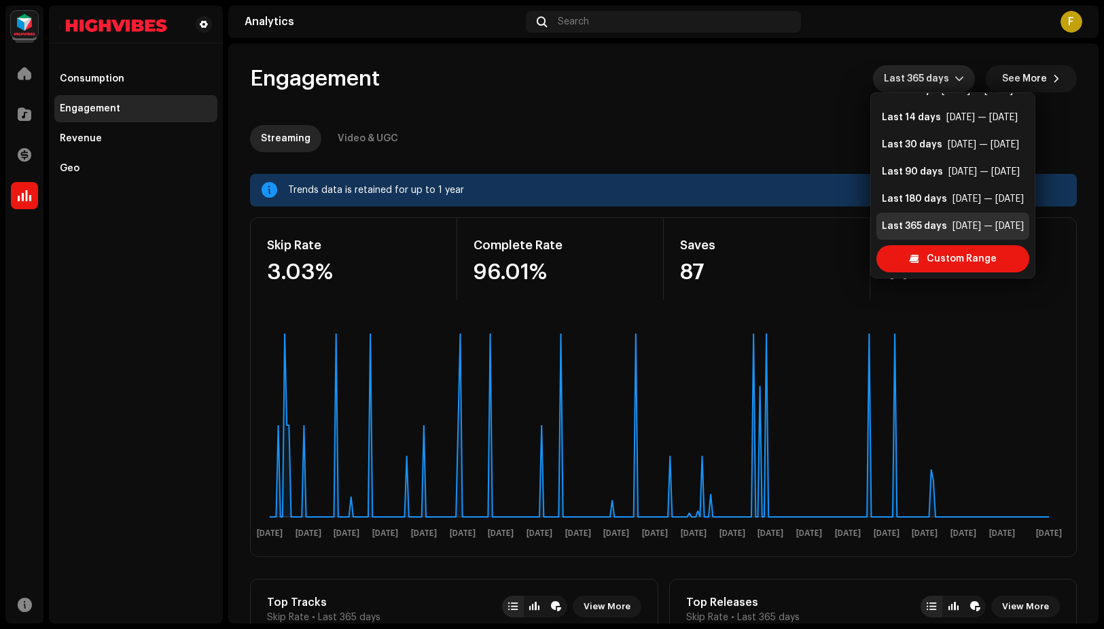
click at [914, 71] on span "Last 365 days" at bounding box center [919, 78] width 71 height 27
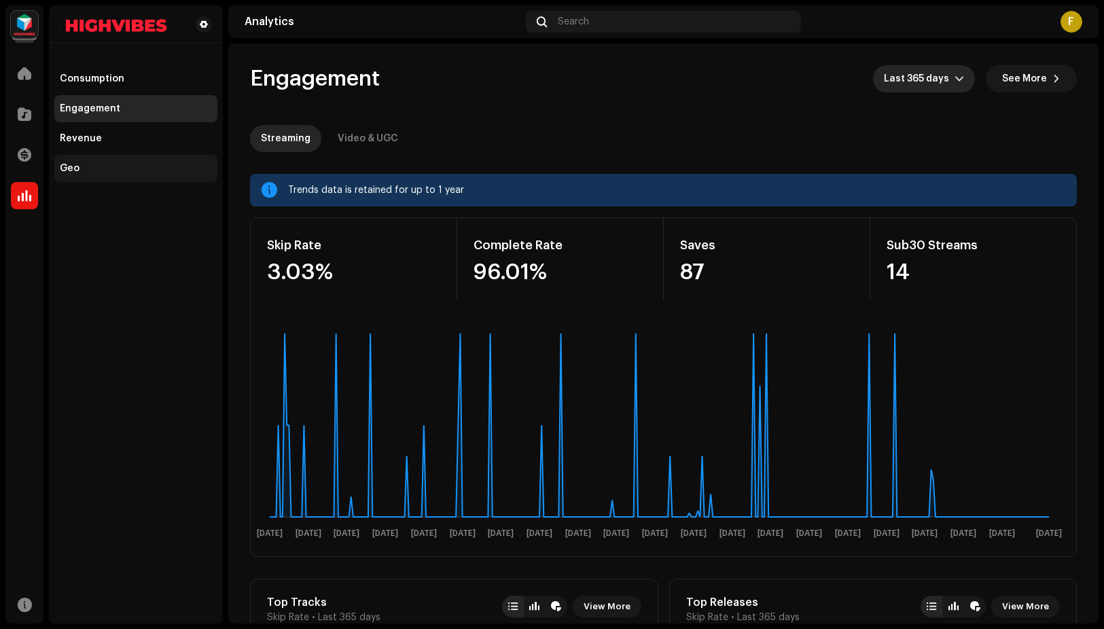
click at [92, 166] on div "Geo" at bounding box center [136, 168] width 152 height 11
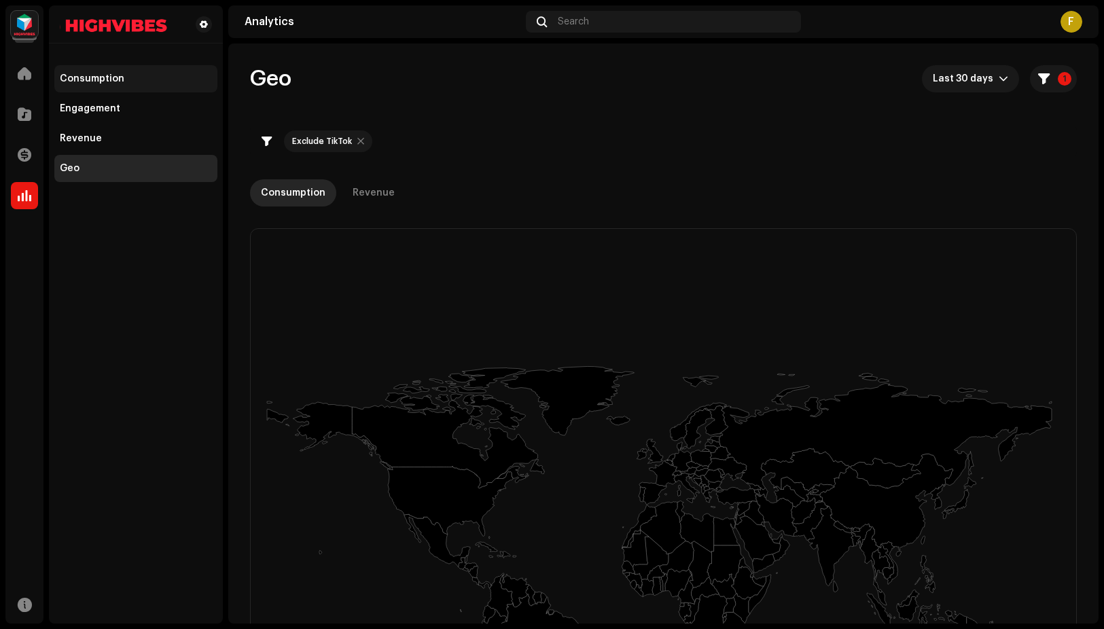
click at [121, 76] on div "Consumption" at bounding box center [92, 78] width 65 height 11
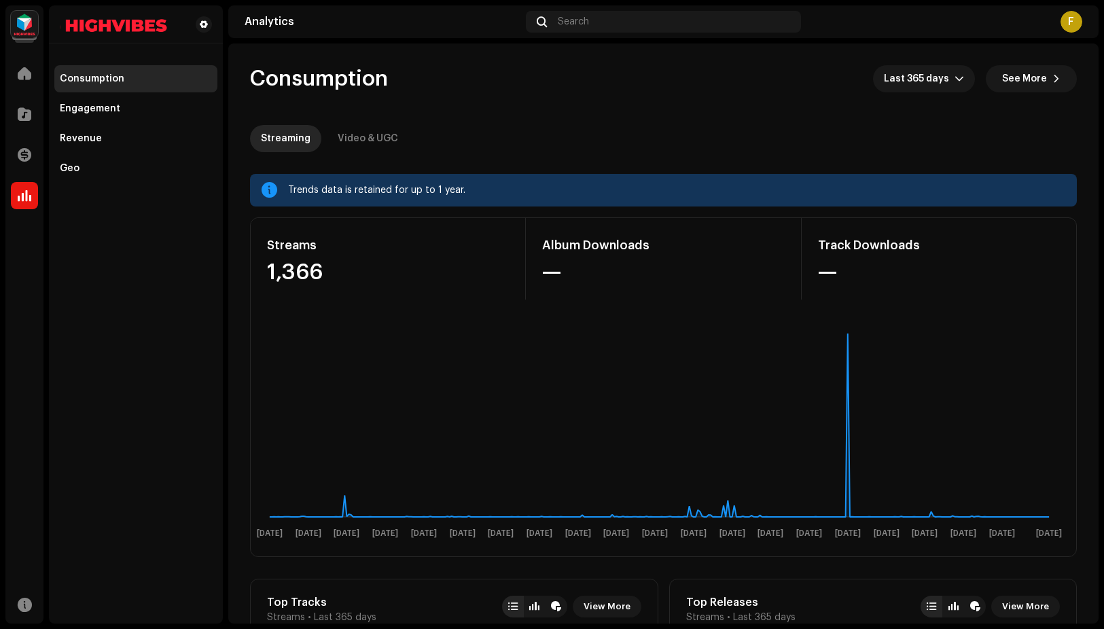
click at [84, 84] on div "Consumption" at bounding box center [92, 78] width 65 height 11
click at [21, 75] on span at bounding box center [25, 73] width 14 height 11
